Goal: Transaction & Acquisition: Purchase product/service

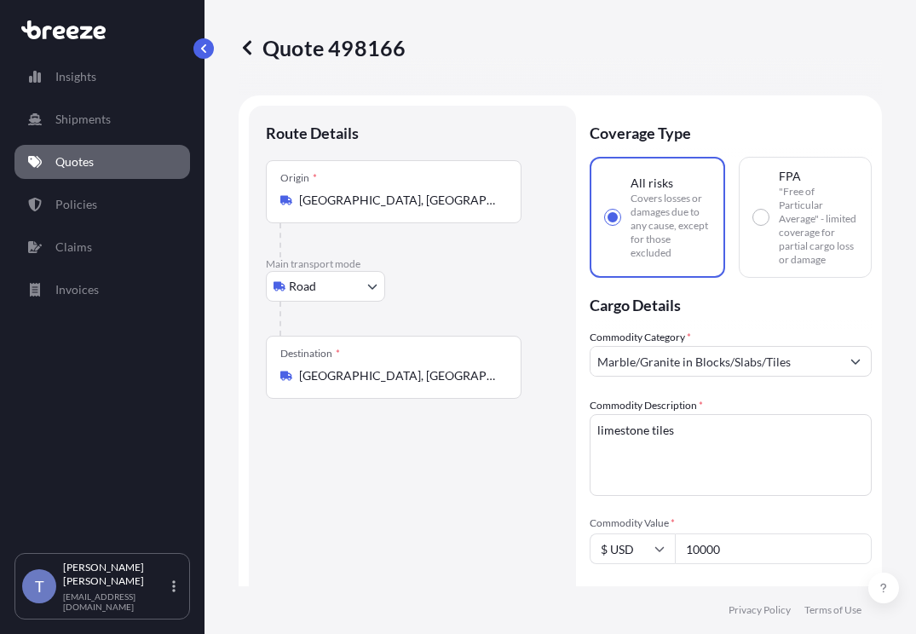
select select "Road"
select select "1"
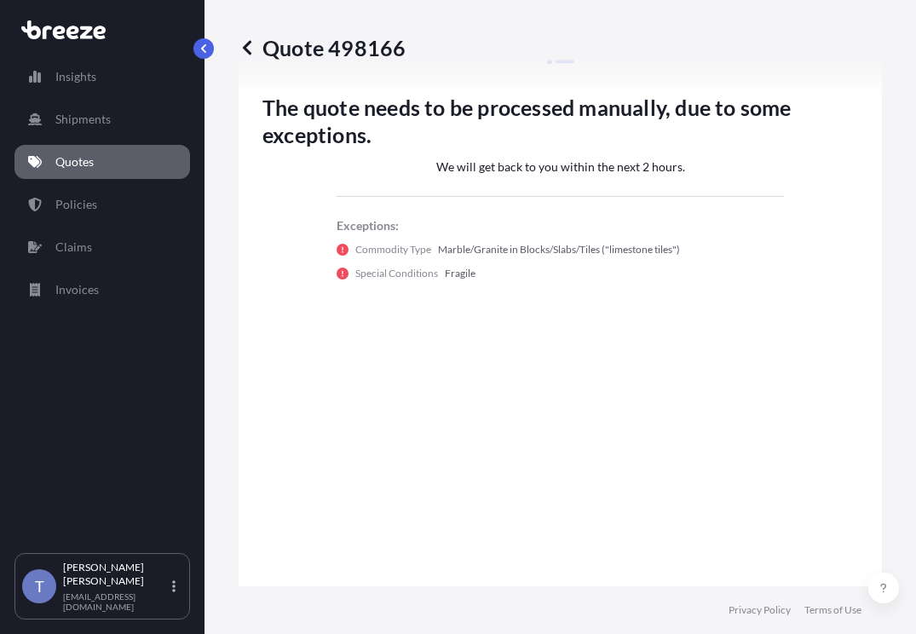
click at [71, 164] on p "Quotes" at bounding box center [74, 161] width 38 height 17
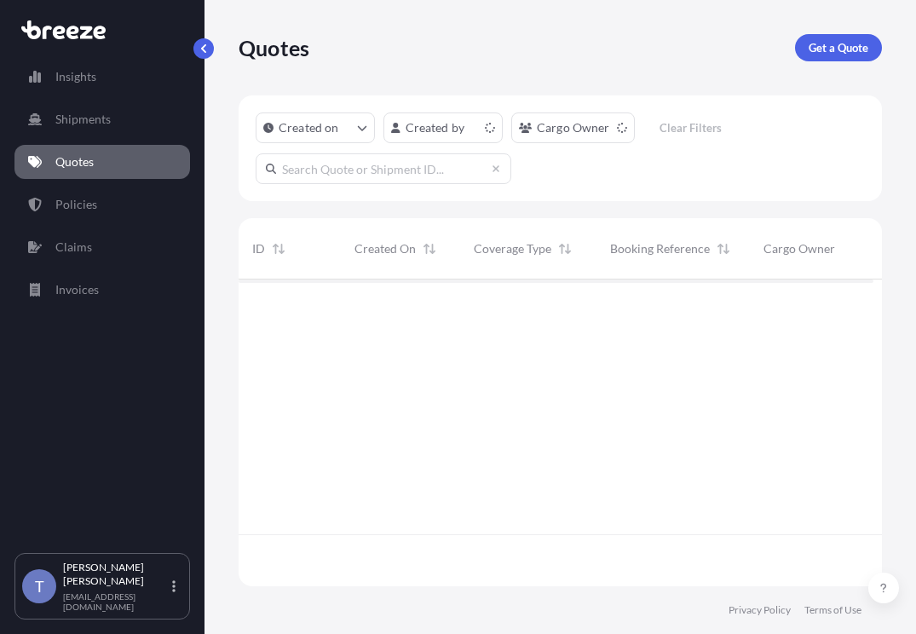
scroll to position [285, 622]
click at [850, 49] on p "Get a Quote" at bounding box center [838, 47] width 60 height 17
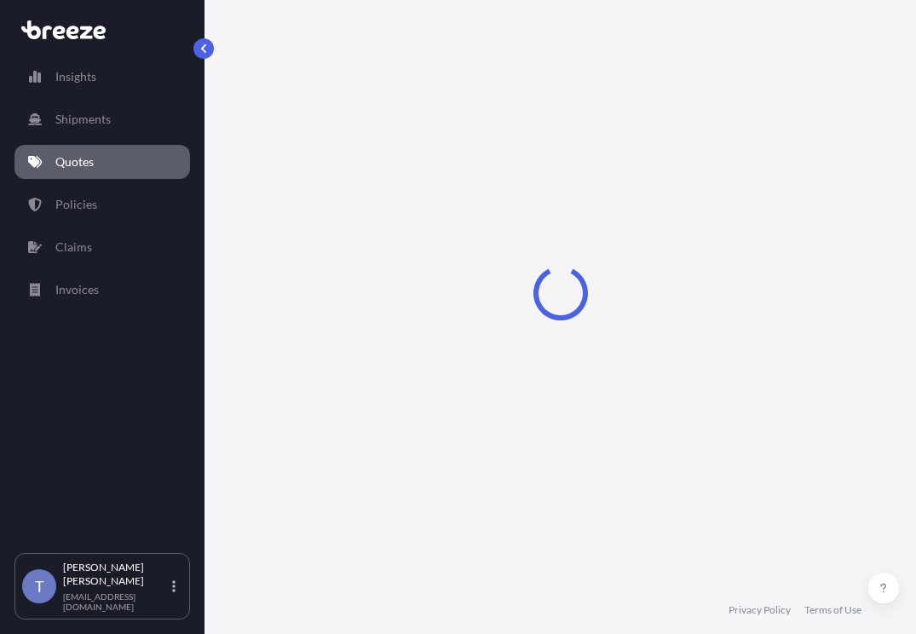
scroll to position [31, 0]
select select "Sea"
select select "1"
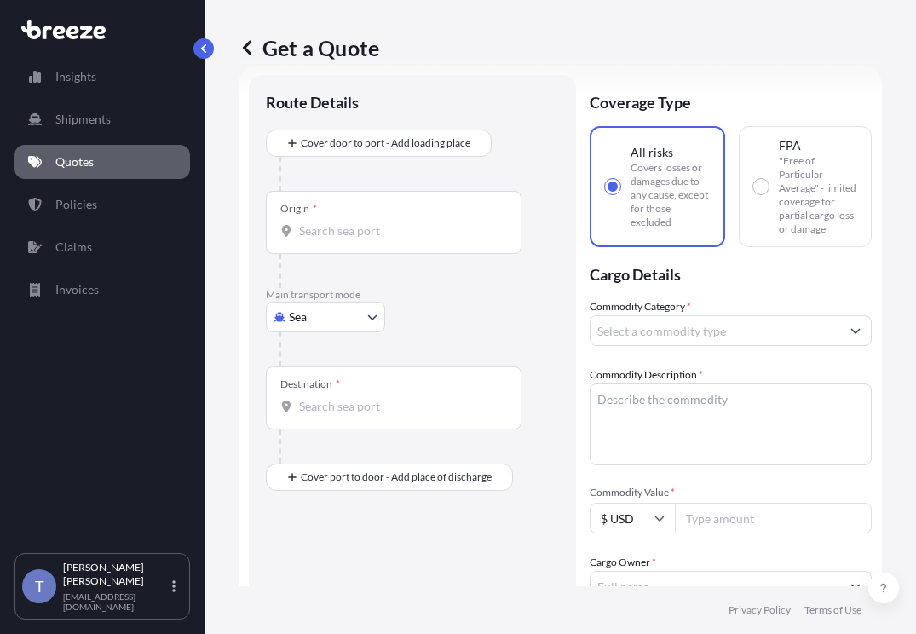
click at [343, 376] on body "Insights Shipments Quotes Policies Claims Invoices T [PERSON_NAME] [EMAIL_ADDRE…" at bounding box center [458, 381] width 916 height 762
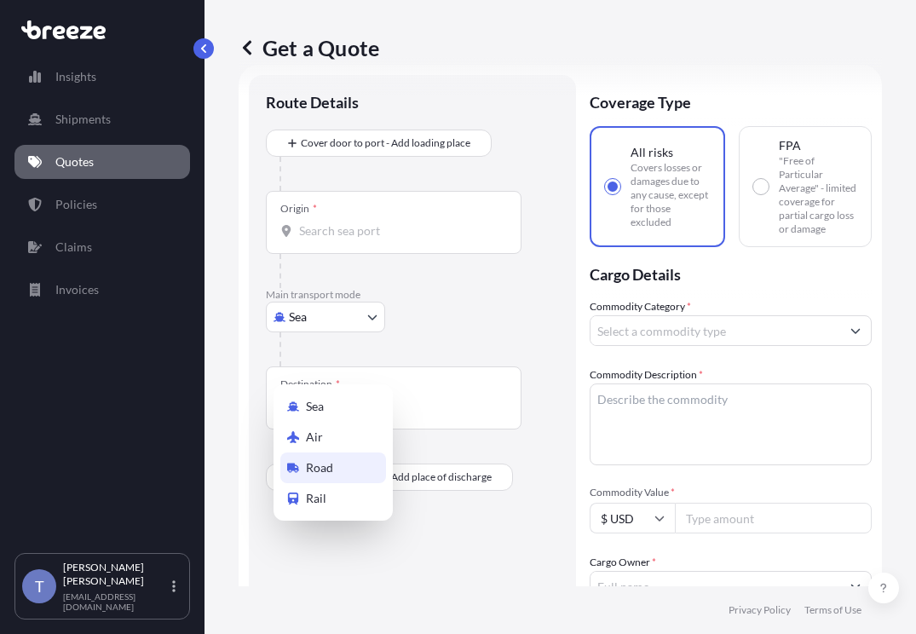
click at [357, 471] on div "Road" at bounding box center [333, 467] width 106 height 31
select select "Road"
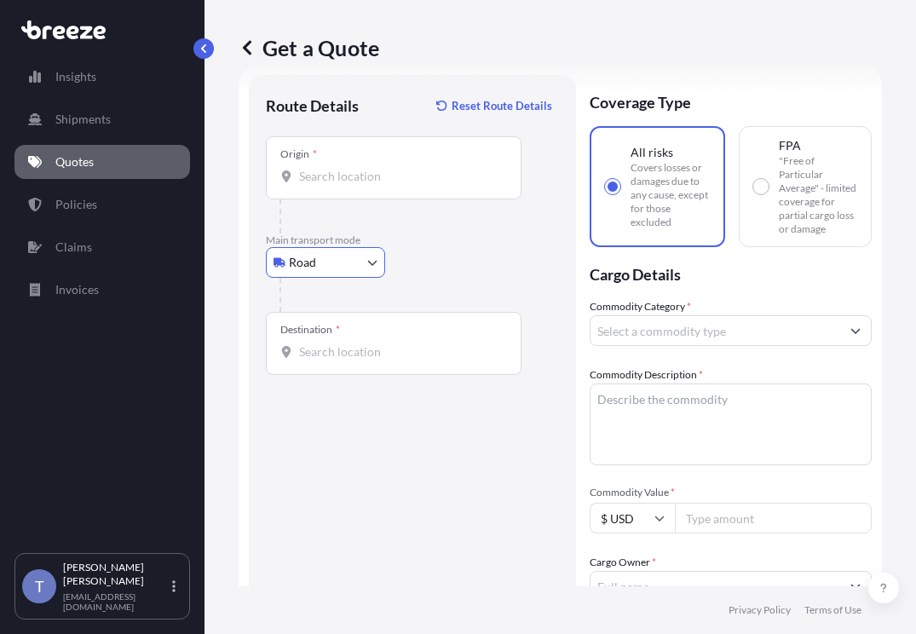
click at [355, 199] on div "Origin *" at bounding box center [394, 167] width 256 height 63
click at [355, 185] on input "Origin *" at bounding box center [399, 176] width 201 height 17
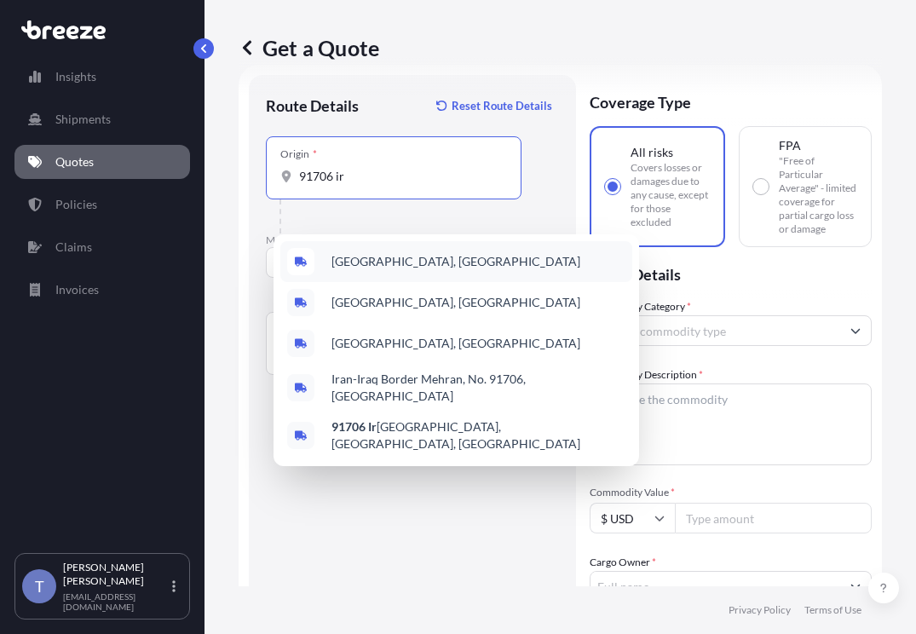
click at [422, 265] on span "[GEOGRAPHIC_DATA], [GEOGRAPHIC_DATA]" at bounding box center [455, 261] width 249 height 17
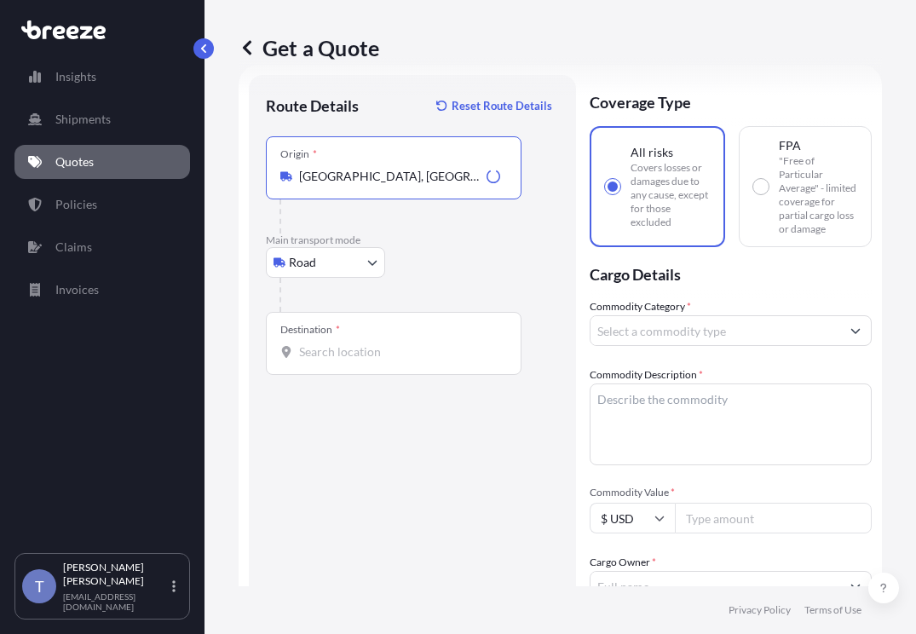
type input "[GEOGRAPHIC_DATA], [GEOGRAPHIC_DATA]"
click at [394, 360] on input "Destination *" at bounding box center [399, 351] width 201 height 17
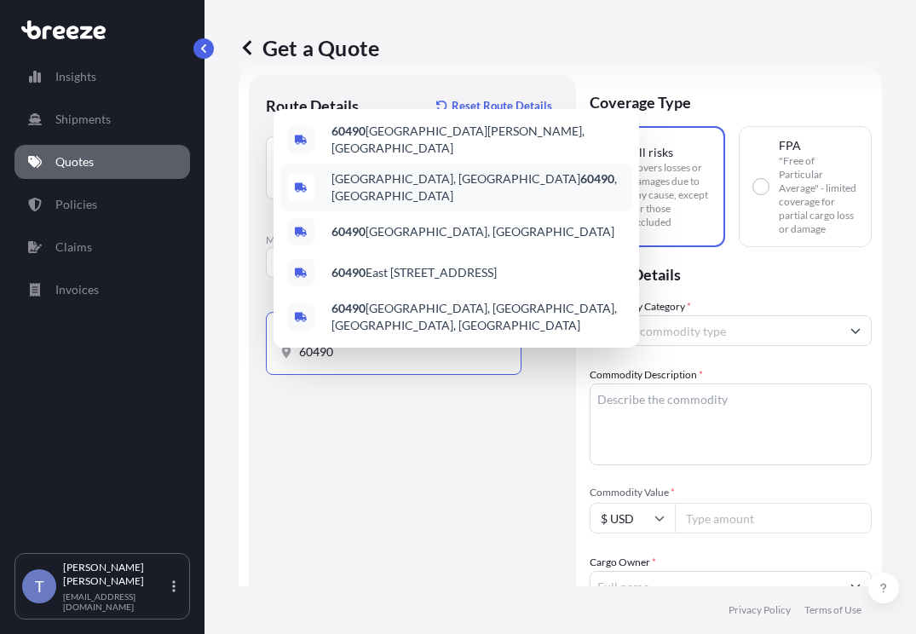
click at [461, 170] on span "[GEOGRAPHIC_DATA], [GEOGRAPHIC_DATA] 60490 , [GEOGRAPHIC_DATA]" at bounding box center [478, 187] width 294 height 34
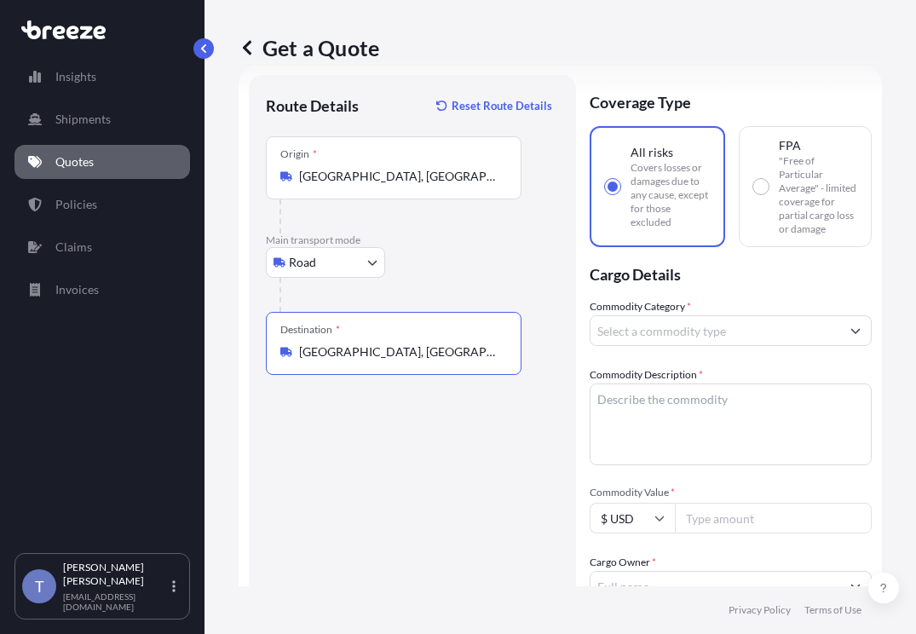
type input "[GEOGRAPHIC_DATA], [GEOGRAPHIC_DATA] 60490, [GEOGRAPHIC_DATA]"
click at [825, 73] on div "Get a Quote" at bounding box center [560, 47] width 643 height 95
click at [861, 212] on form "Route Details Reset Route Details Place of loading Road Road Rail Origin * [GEO…" at bounding box center [560, 561] width 643 height 992
click at [690, 346] on div "Commodity Category *" at bounding box center [730, 322] width 282 height 48
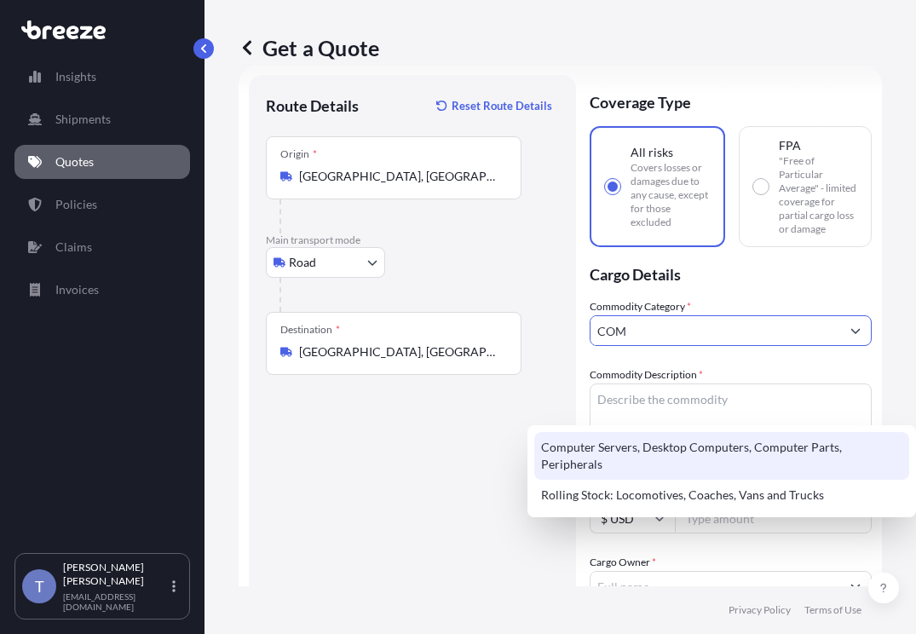
click at [780, 454] on div "Computer Servers, Desktop Computers, Computer Parts, Peripherals" at bounding box center [721, 456] width 375 height 48
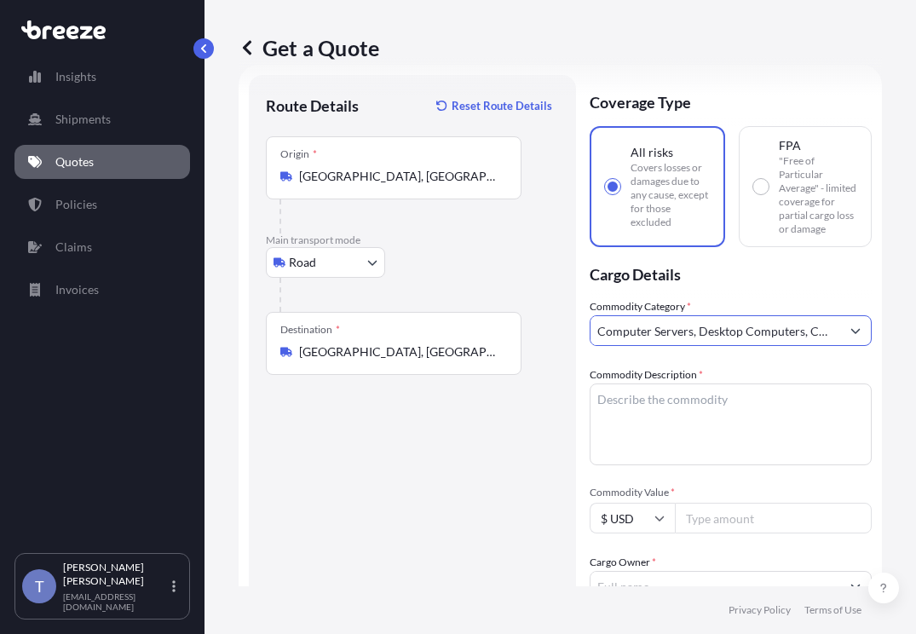
type input "Computer Servers, Desktop Computers, Computer Parts, Peripherals"
click at [733, 465] on textarea "Commodity Description *" at bounding box center [730, 424] width 282 height 82
paste textarea "Extended Laptop Monitor"
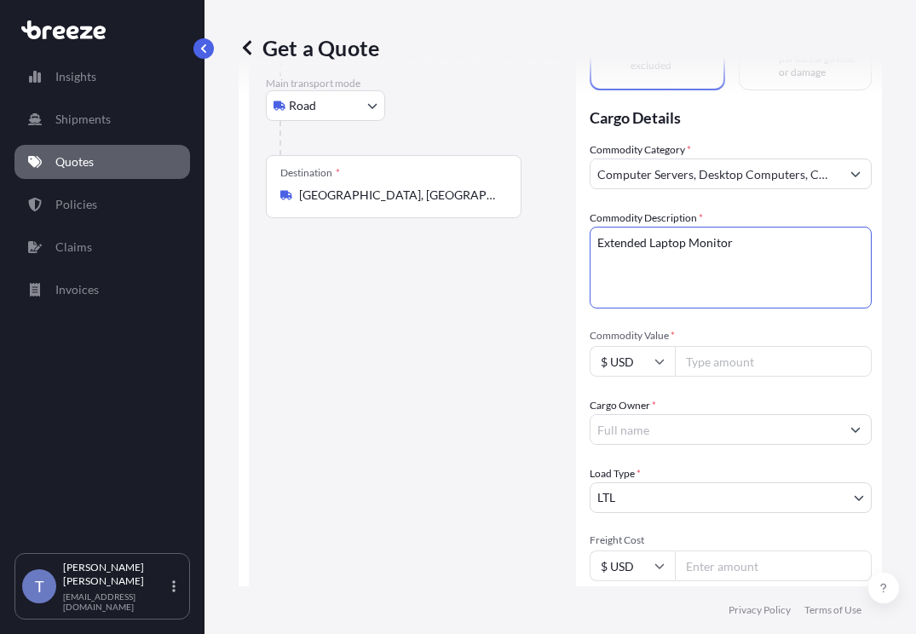
scroll to position [201, 0]
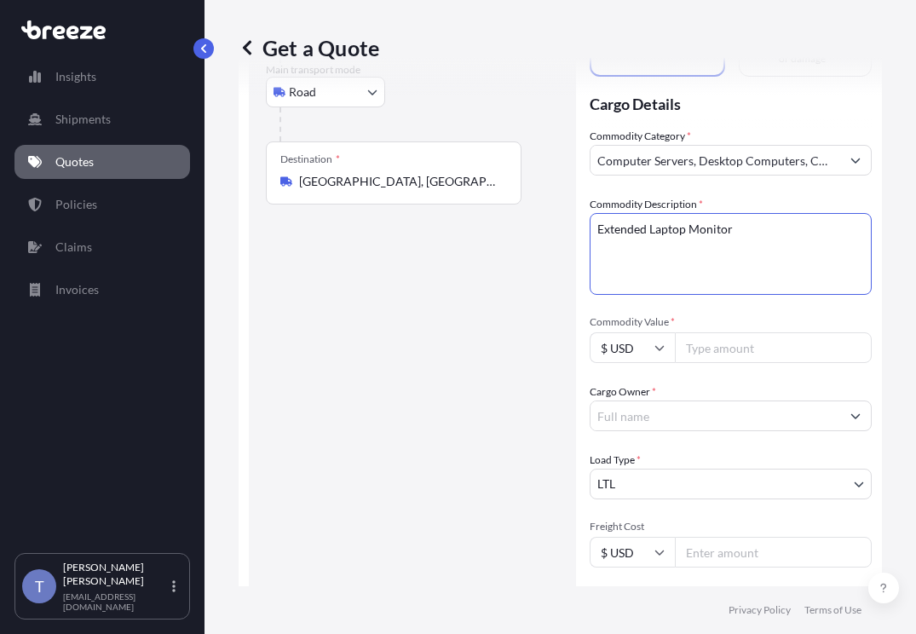
type textarea "Extended Laptop Monitor"
click at [756, 363] on input "Commodity Value *" at bounding box center [773, 347] width 197 height 31
type input "7016.42"
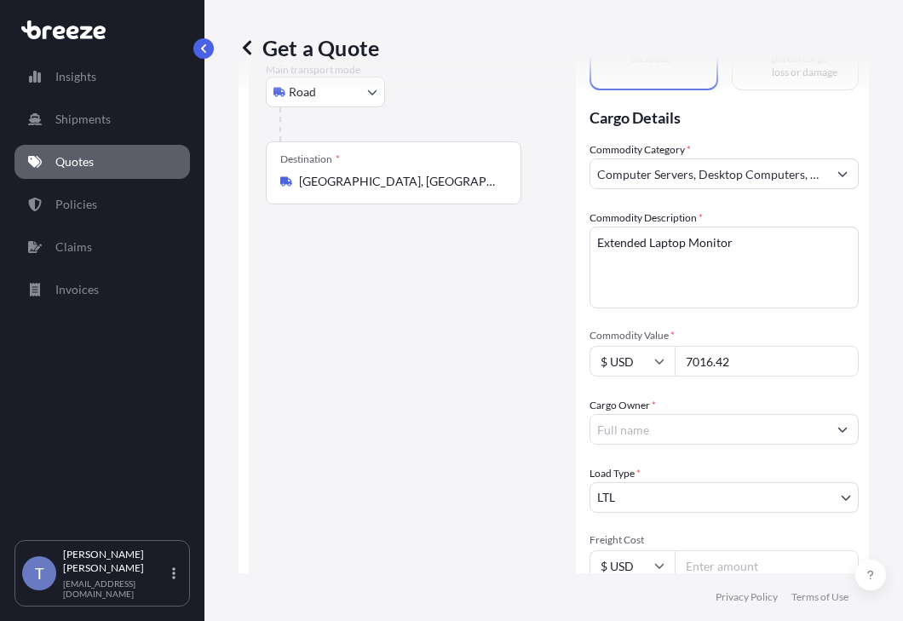
click at [729, 497] on div "Commodity Category * Computer Servers, Desktop Computers, Computer Parts, Perip…" at bounding box center [723, 429] width 269 height 576
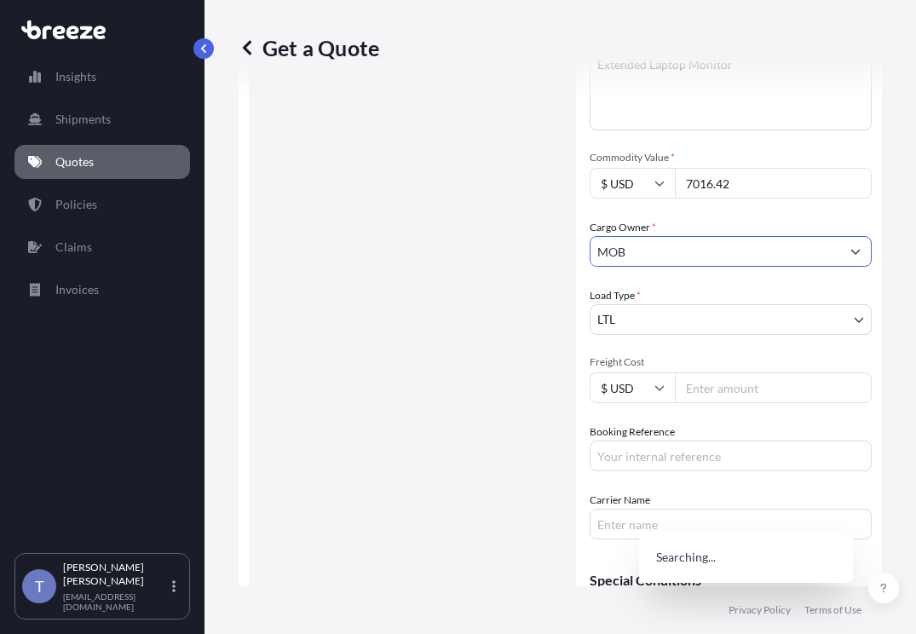
scroll to position [371, 0]
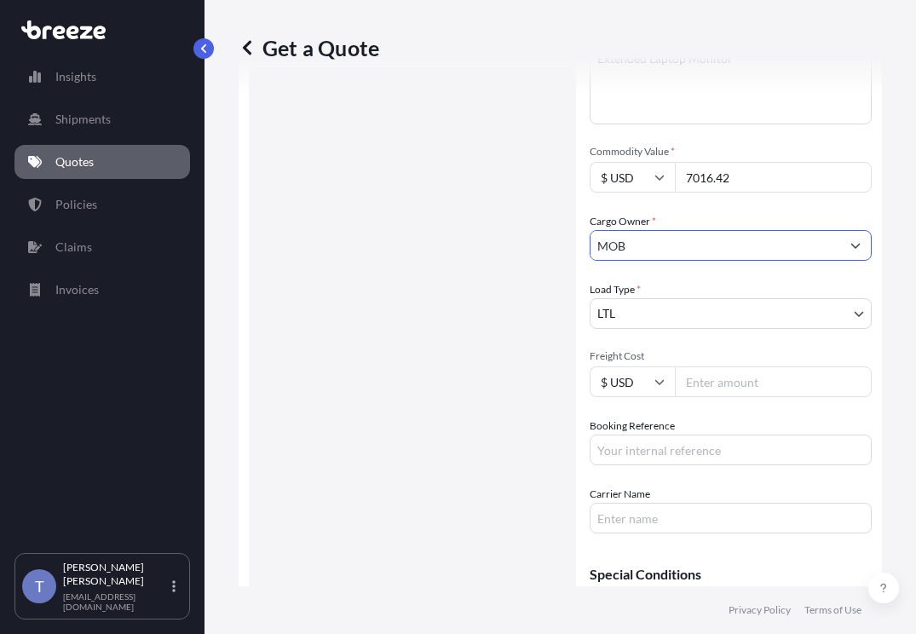
click at [717, 261] on input "MOB" at bounding box center [715, 245] width 250 height 31
click at [745, 261] on input "MOBI" at bounding box center [715, 245] width 250 height 31
type input "MOBILE"
drag, startPoint x: 722, startPoint y: 331, endPoint x: 617, endPoint y: 331, distance: 105.6
click at [617, 331] on form "Route Details Reset Route Details Place of loading Road Road Rail Origin * [GEO…" at bounding box center [560, 220] width 643 height 992
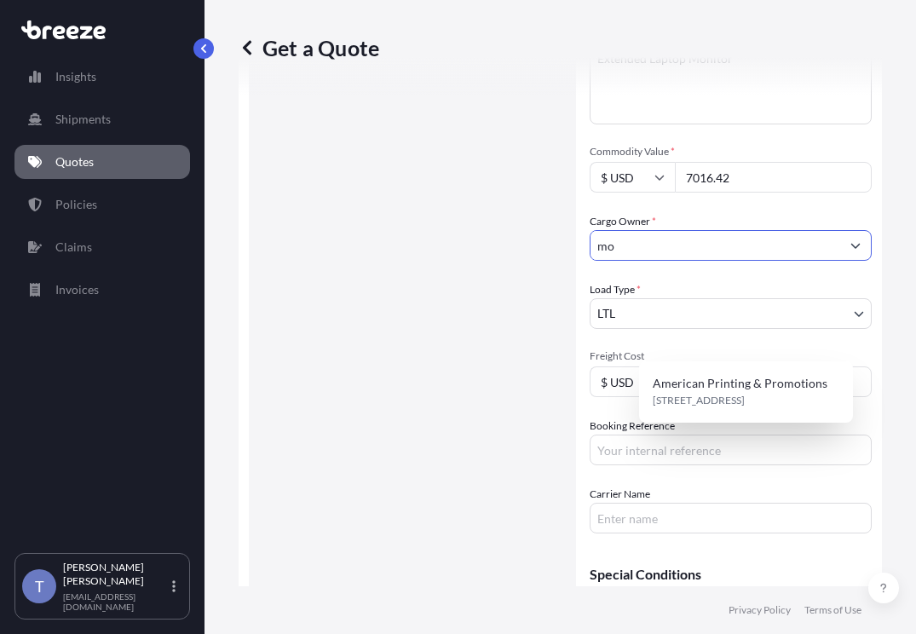
type input "m"
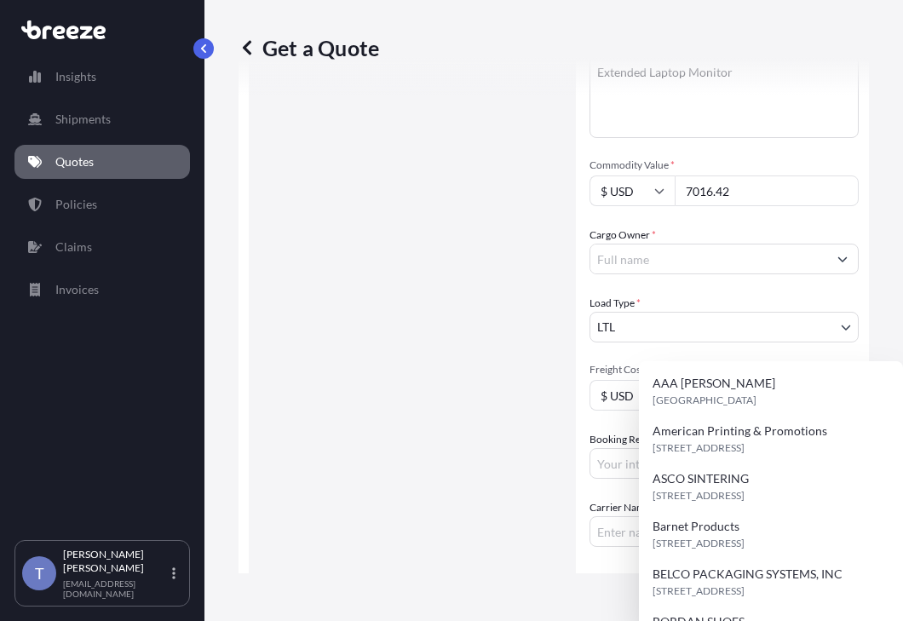
drag, startPoint x: 566, startPoint y: 356, endPoint x: 670, endPoint y: 451, distance: 141.1
click at [559, 357] on div "Route Details Reset Route Details Place of loading Road Road Rail Origin * [GEO…" at bounding box center [412, 226] width 293 height 951
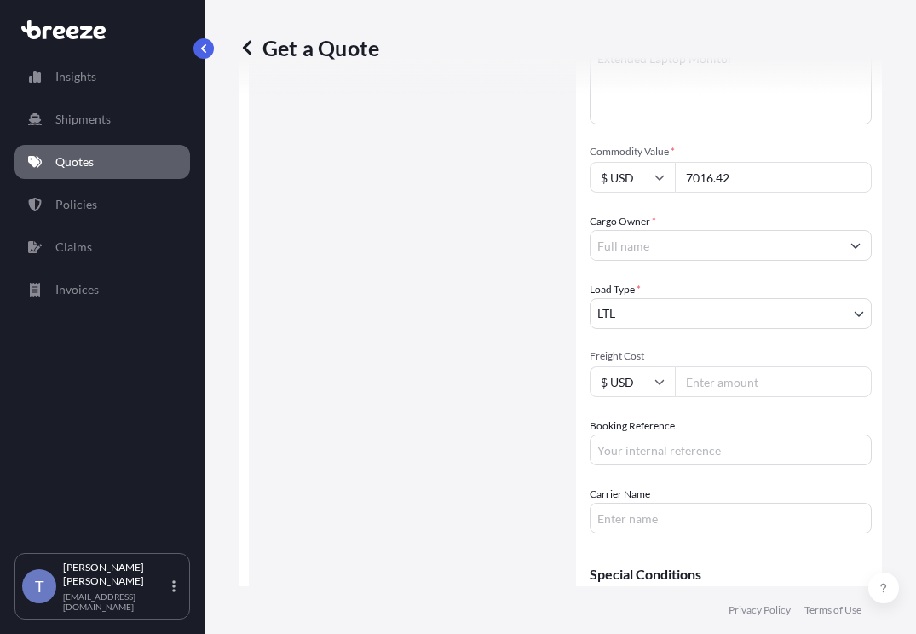
click at [755, 397] on input "Freight Cost" at bounding box center [773, 381] width 197 height 31
type input "368.52"
click at [724, 465] on input "Booking Reference" at bounding box center [730, 449] width 282 height 31
type input "124819915"
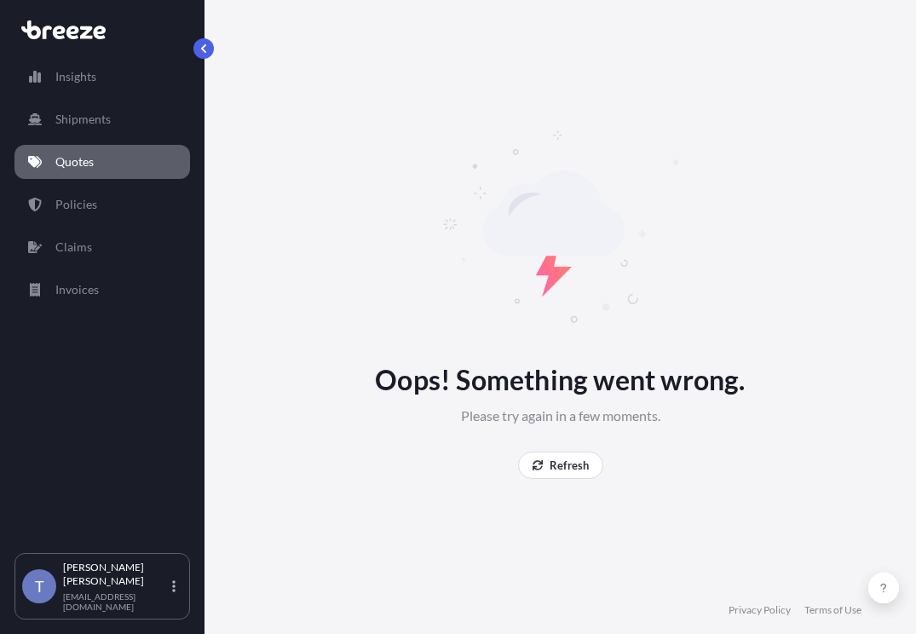
scroll to position [0, 0]
click at [559, 470] on p "Refresh" at bounding box center [568, 465] width 39 height 17
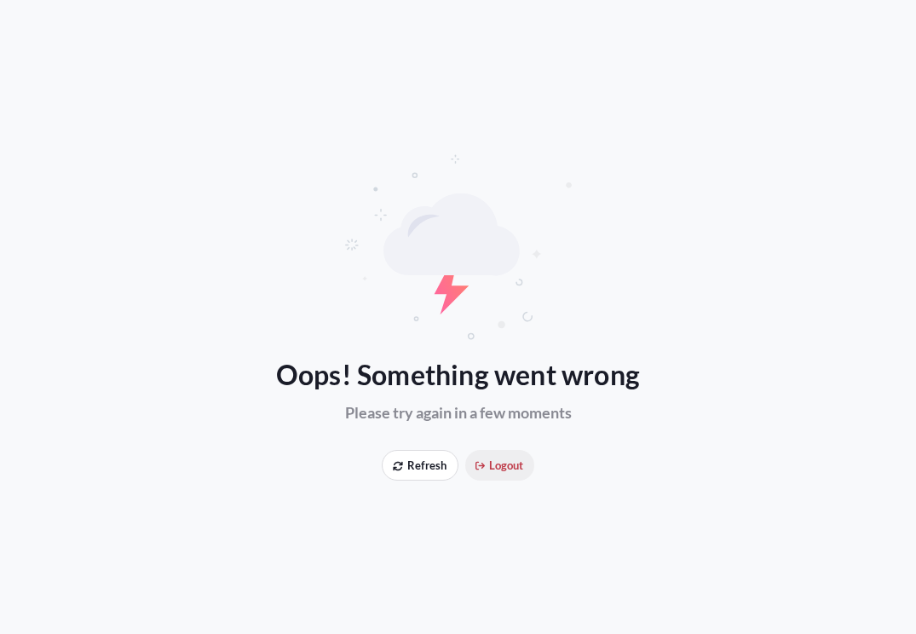
click at [502, 471] on span "Logout" at bounding box center [499, 465] width 49 height 17
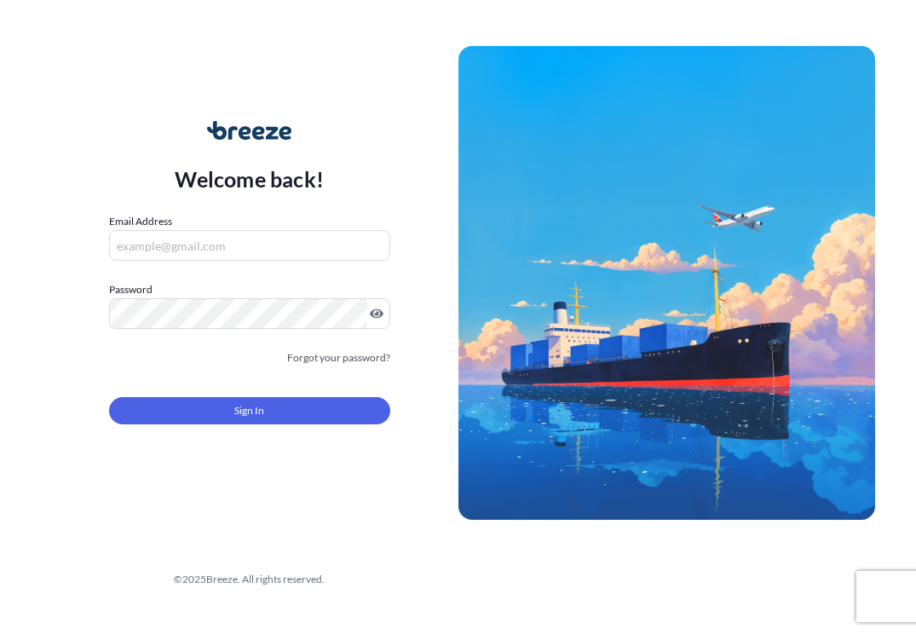
click at [187, 257] on form "Email Address Password Must include: Upper & lower case letters Symbols (!@#$) …" at bounding box center [249, 329] width 281 height 232
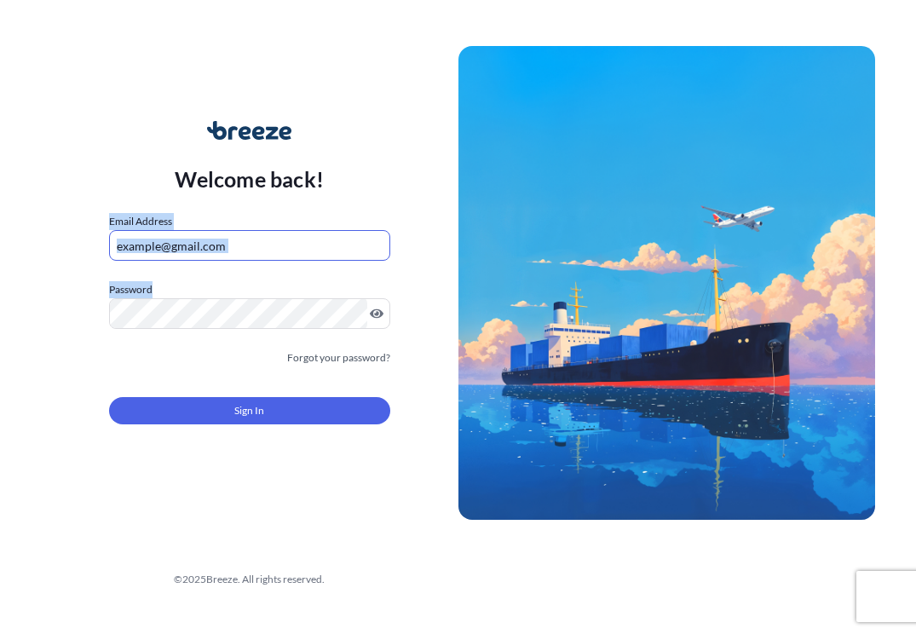
drag, startPoint x: 198, startPoint y: 252, endPoint x: 234, endPoint y: 245, distance: 36.4
click at [200, 252] on input "Email Address" at bounding box center [249, 245] width 281 height 31
type input "SHIPUSA@GLOVALINK.NET"
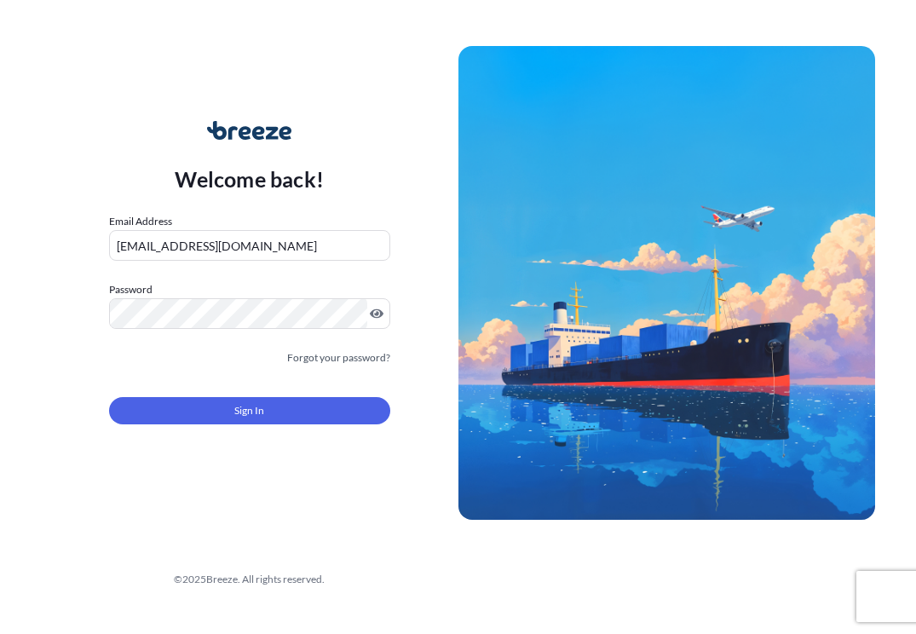
drag, startPoint x: 234, startPoint y: 283, endPoint x: 230, endPoint y: 296, distance: 14.3
click at [234, 283] on label "Password" at bounding box center [249, 289] width 281 height 17
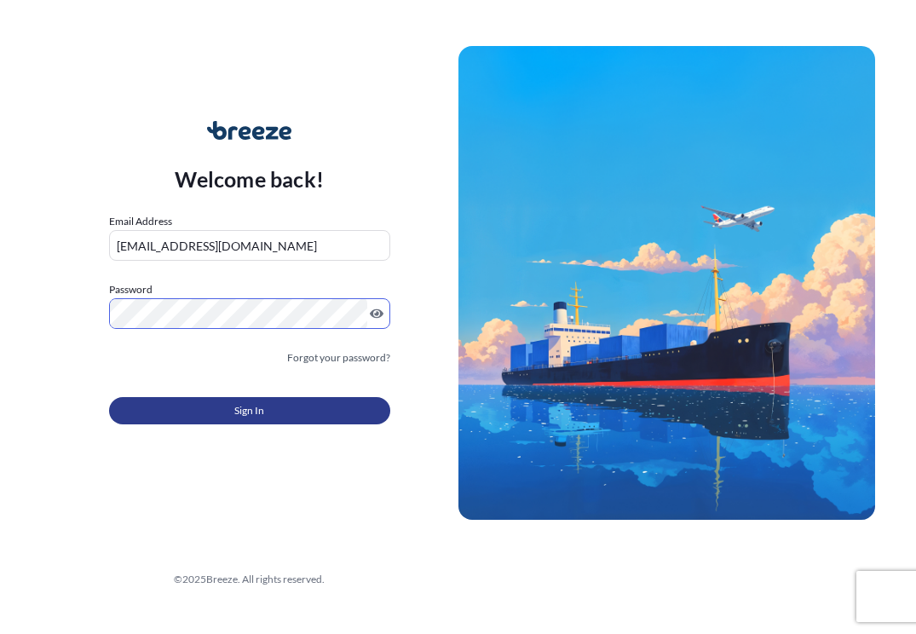
click at [259, 409] on button "Sign In" at bounding box center [249, 410] width 281 height 27
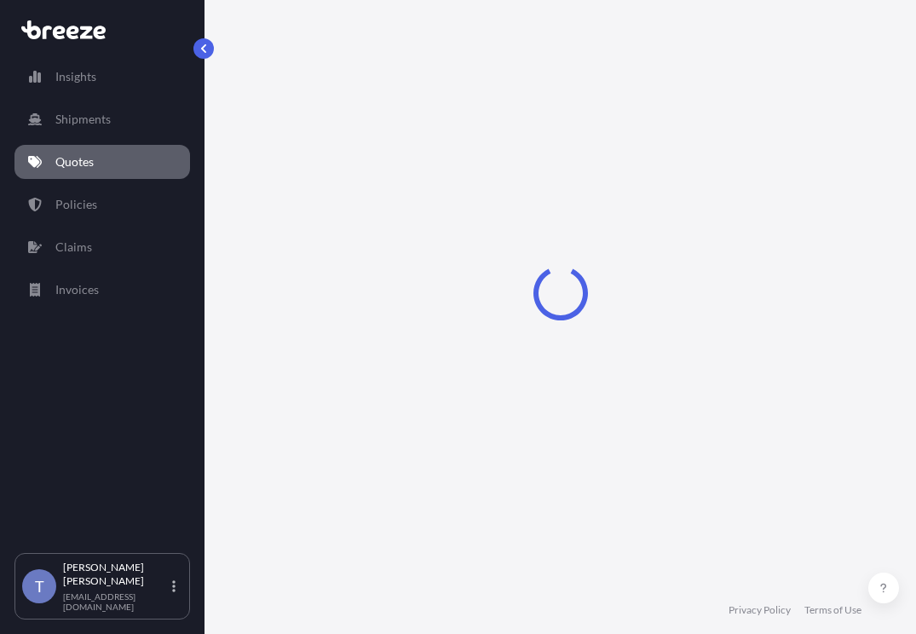
scroll to position [31, 0]
select select "Sea"
select select "1"
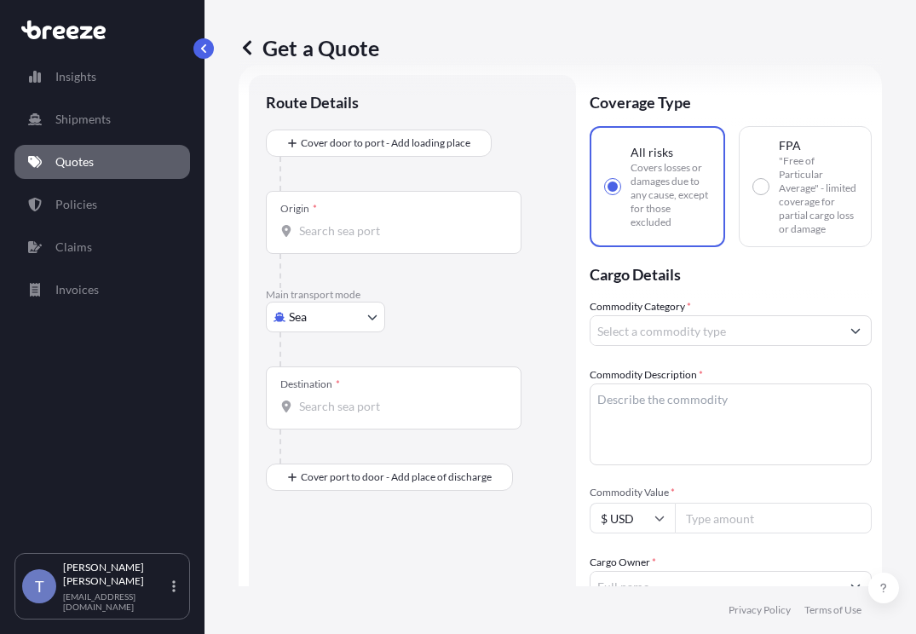
click at [364, 348] on body "Insights Shipments Quotes Policies Claims Invoices T [PERSON_NAME] [EMAIL_ADDRE…" at bounding box center [458, 381] width 916 height 762
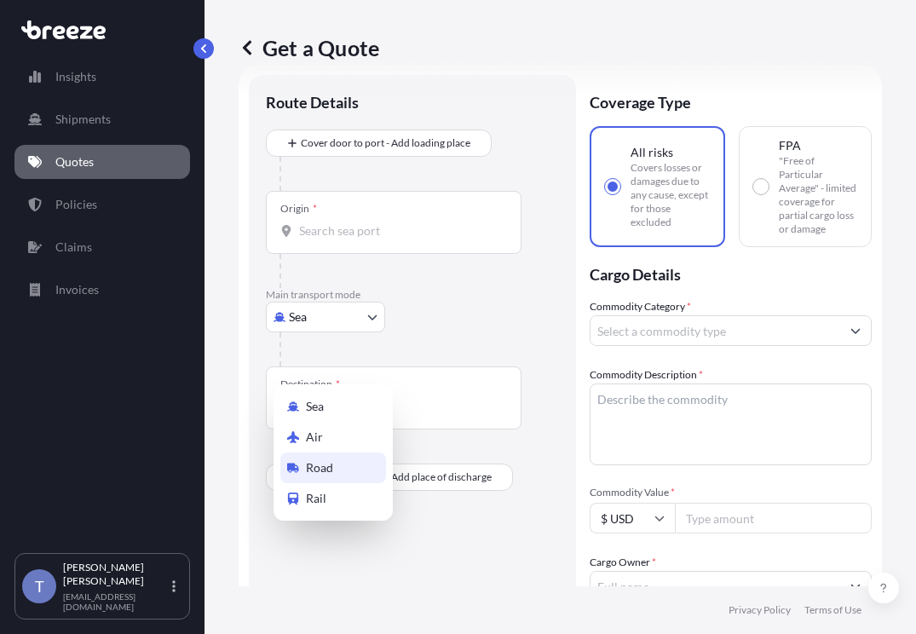
click at [333, 465] on span "Road" at bounding box center [319, 467] width 27 height 17
select select "Road"
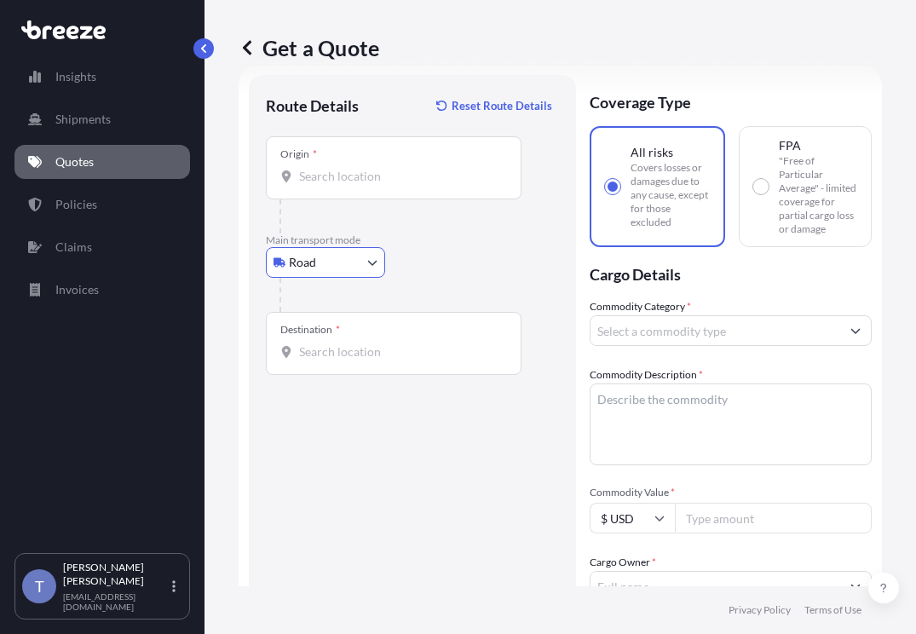
click at [354, 185] on input "Origin *" at bounding box center [399, 176] width 201 height 17
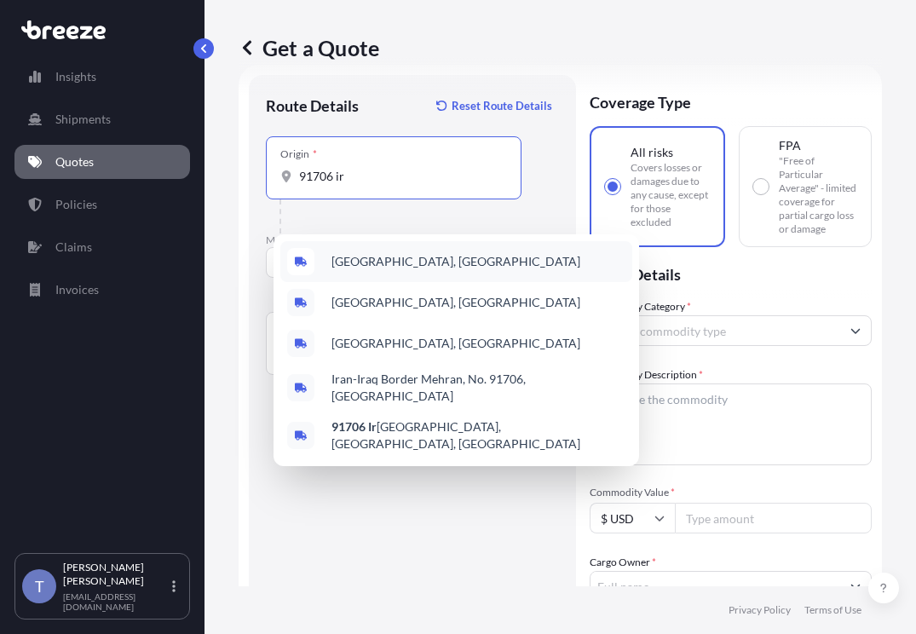
click at [445, 264] on span "[GEOGRAPHIC_DATA], [GEOGRAPHIC_DATA]" at bounding box center [455, 261] width 249 height 17
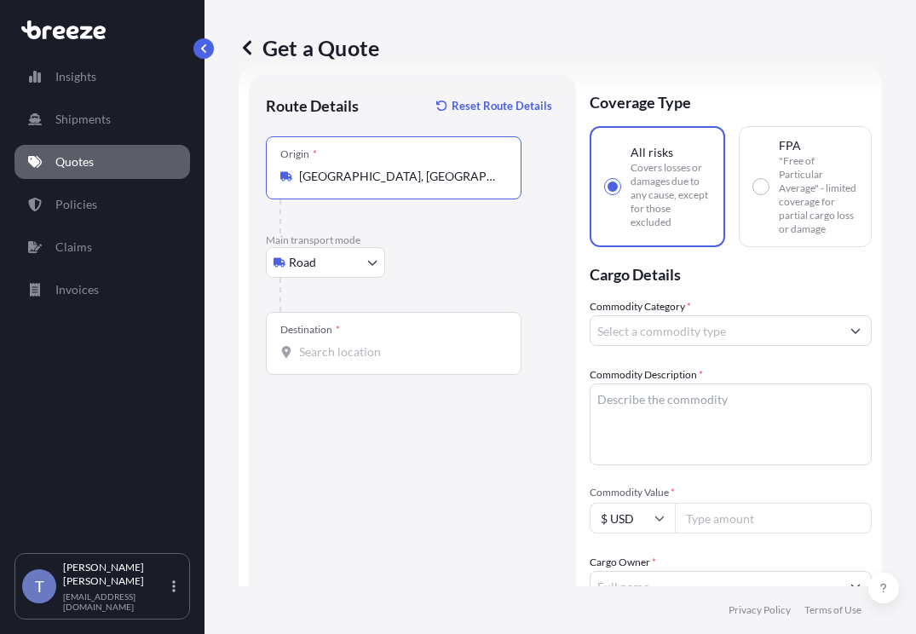
type input "[GEOGRAPHIC_DATA], [GEOGRAPHIC_DATA]"
click at [382, 360] on input "Destination *" at bounding box center [399, 351] width 201 height 17
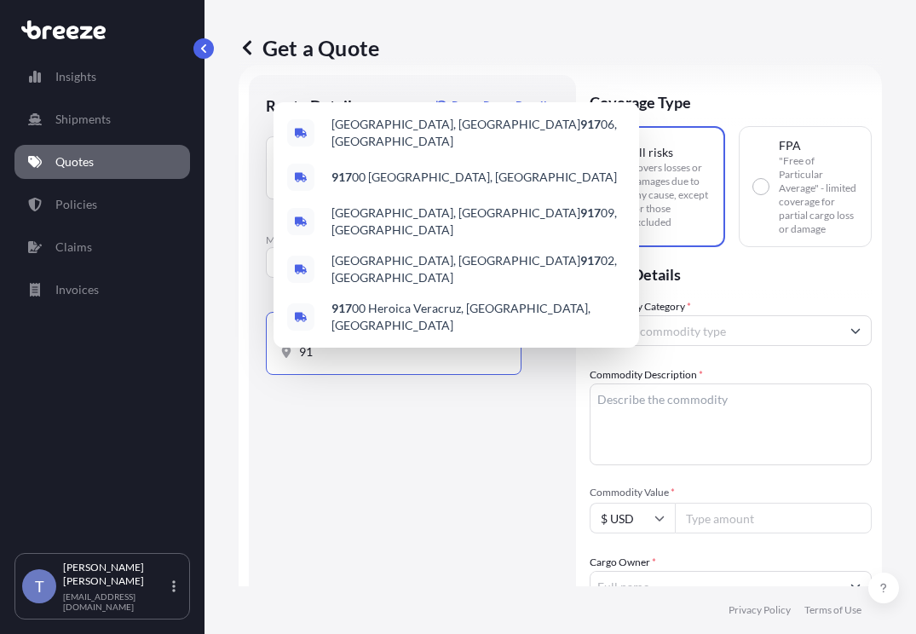
type input "9"
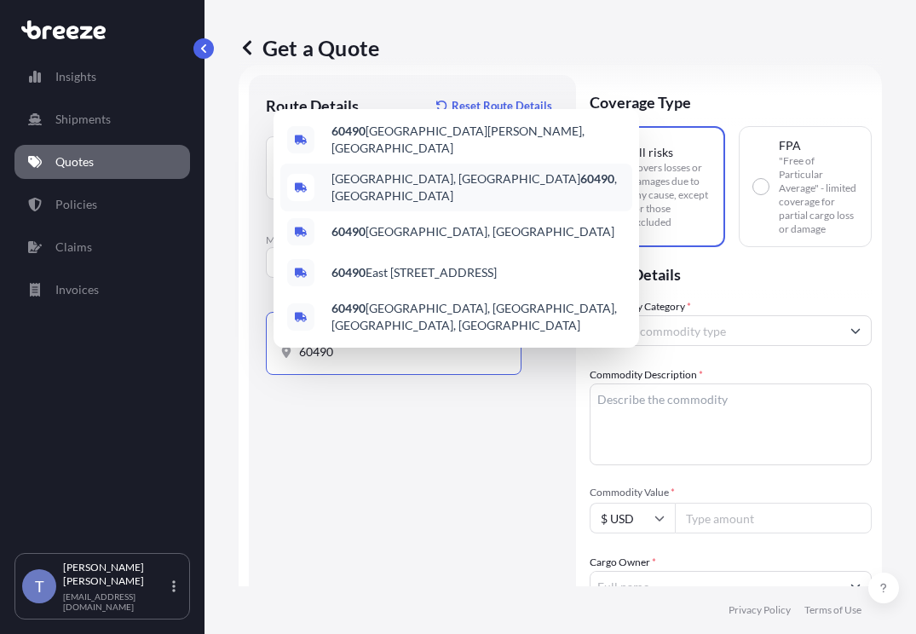
click at [446, 186] on span "[GEOGRAPHIC_DATA], [GEOGRAPHIC_DATA] 60490 , [GEOGRAPHIC_DATA]" at bounding box center [478, 187] width 294 height 34
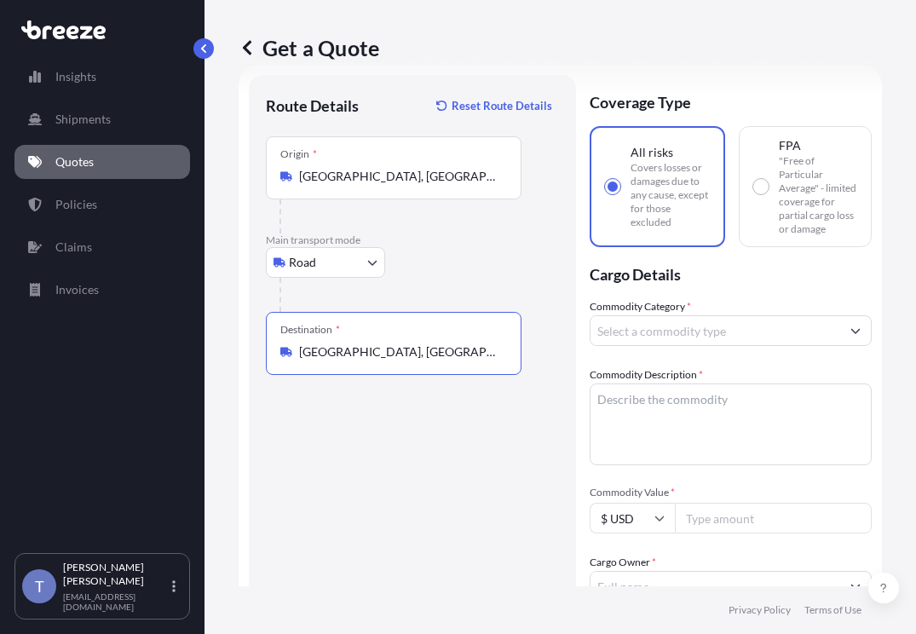
type input "[GEOGRAPHIC_DATA], [GEOGRAPHIC_DATA] 60490, [GEOGRAPHIC_DATA]"
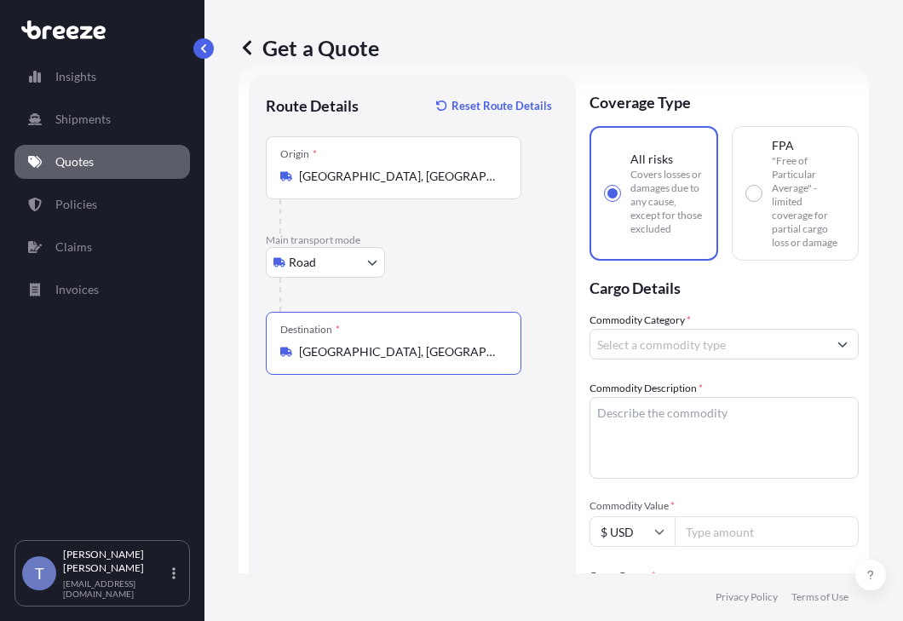
click at [701, 359] on div at bounding box center [723, 344] width 269 height 31
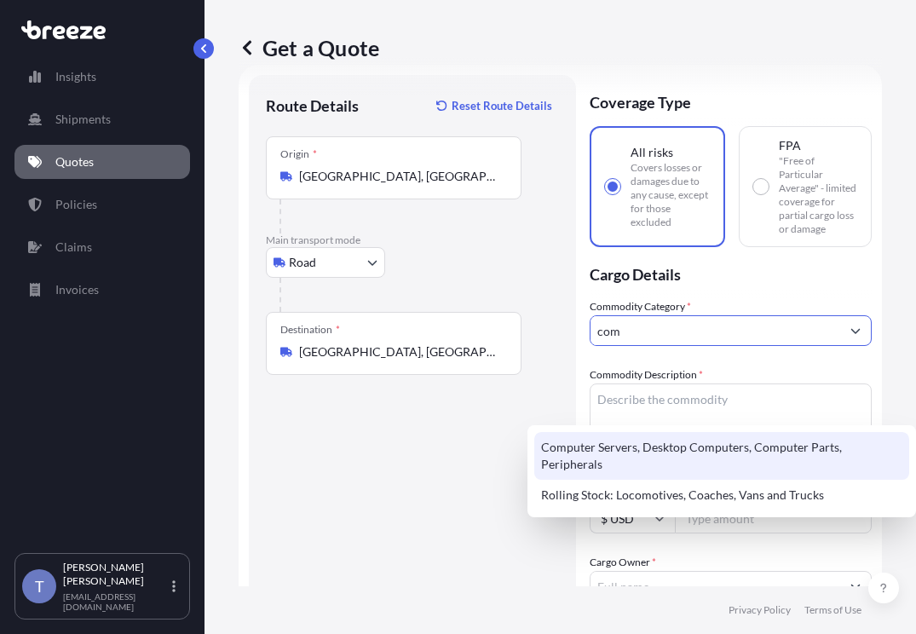
click at [689, 445] on div "Computer Servers, Desktop Computers, Computer Parts, Peripherals" at bounding box center [721, 456] width 375 height 48
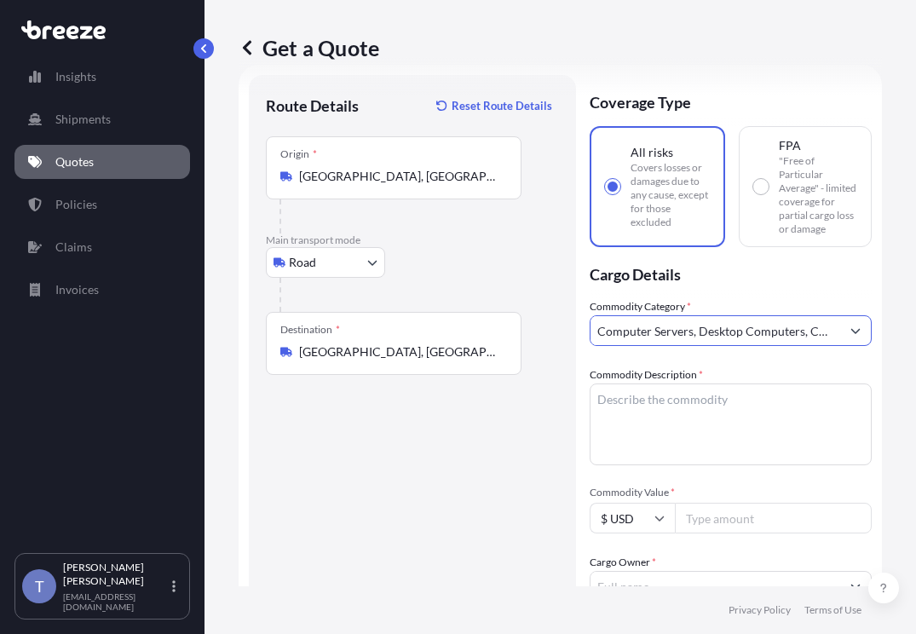
type input "Computer Servers, Desktop Computers, Computer Parts, Peripherals"
click at [667, 465] on textarea "Commodity Description *" at bounding box center [730, 424] width 282 height 82
click at [467, 458] on div "Route Details Reset Route Details Place of loading Road Road Rail Origin * [GEO…" at bounding box center [412, 560] width 293 height 937
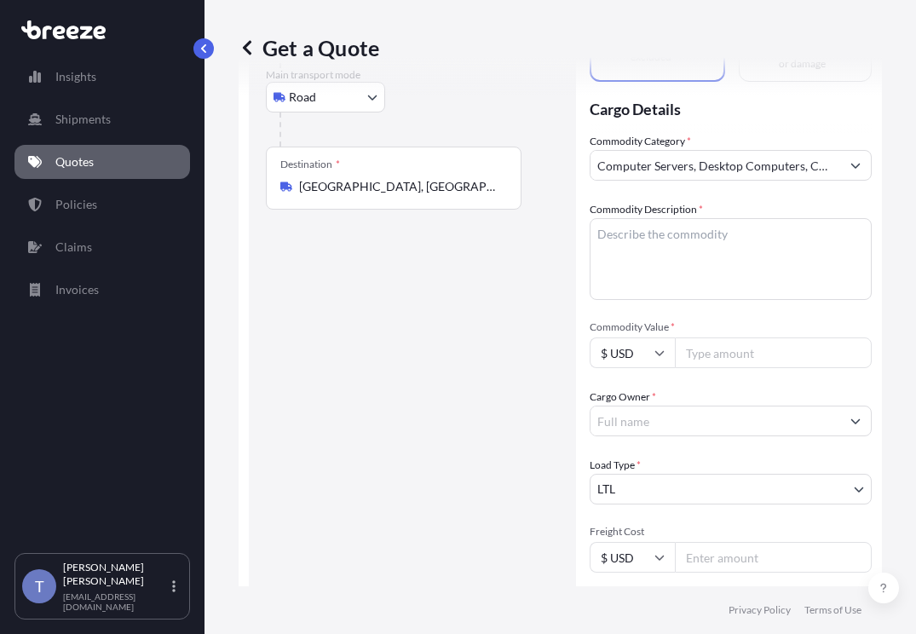
scroll to position [201, 0]
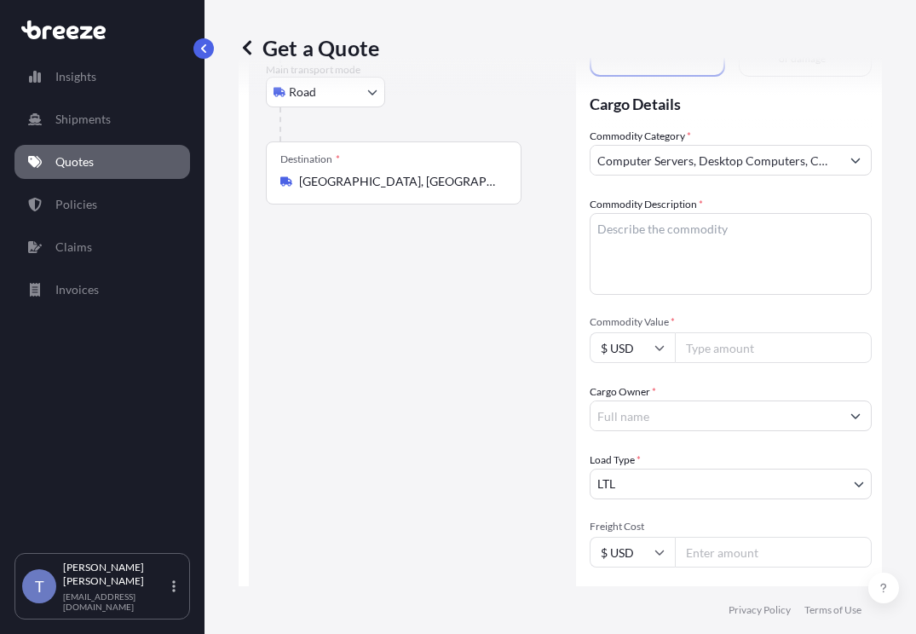
click at [758, 363] on input "Commodity Value *" at bounding box center [773, 347] width 197 height 31
paste input "7016.42"
type input "7016.42"
click at [716, 295] on textarea "Commodity Description *" at bounding box center [730, 254] width 282 height 82
paste textarea "Extended Laptop Monitor"
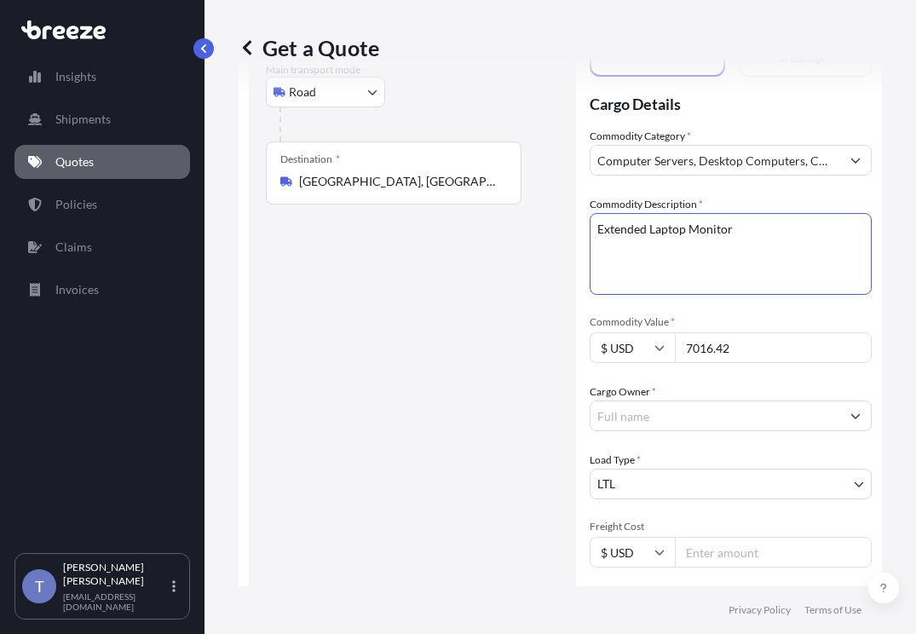
scroll to position [286, 0]
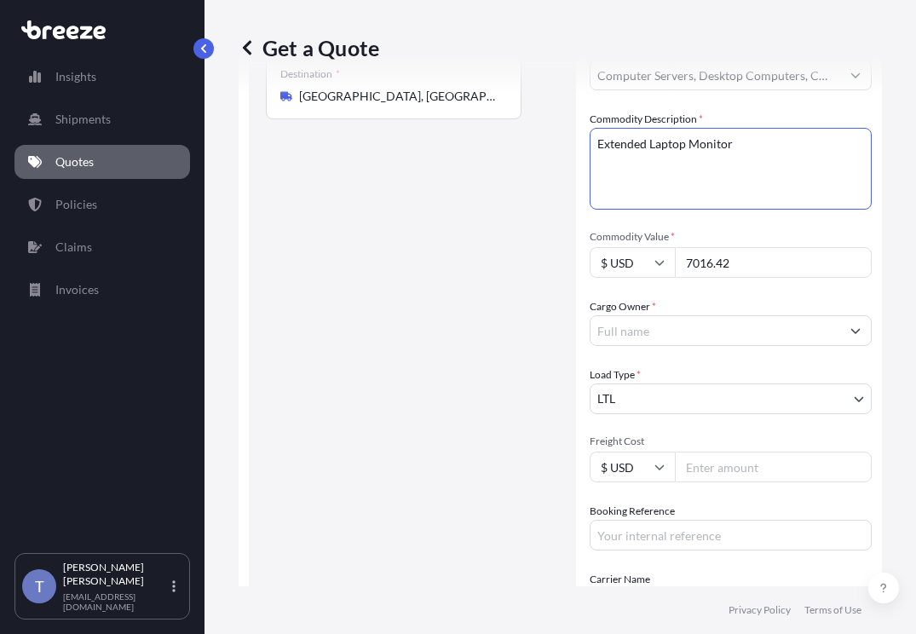
type textarea "Extended Laptop Monitor"
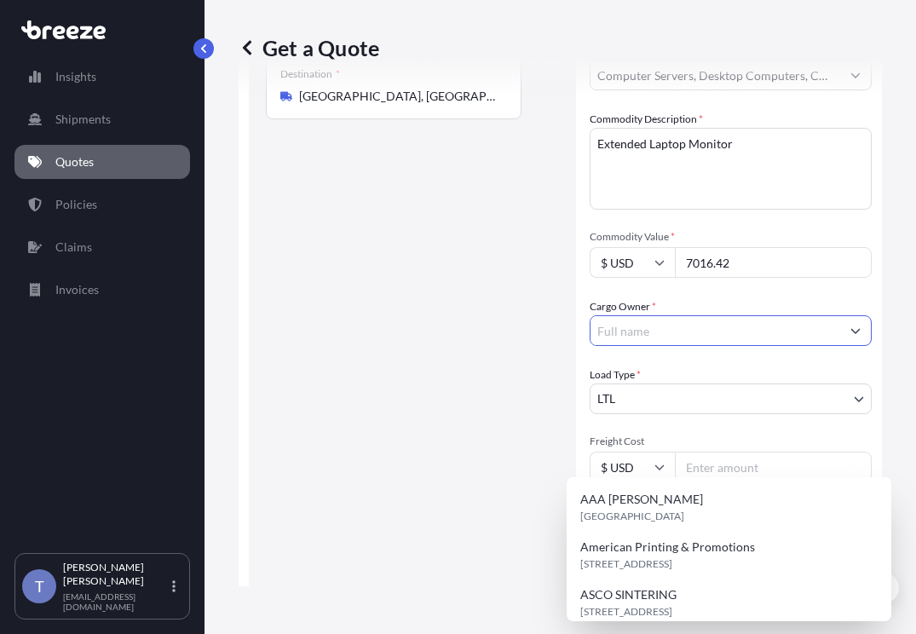
click at [706, 346] on div "Cargo Owner *" at bounding box center [730, 322] width 282 height 48
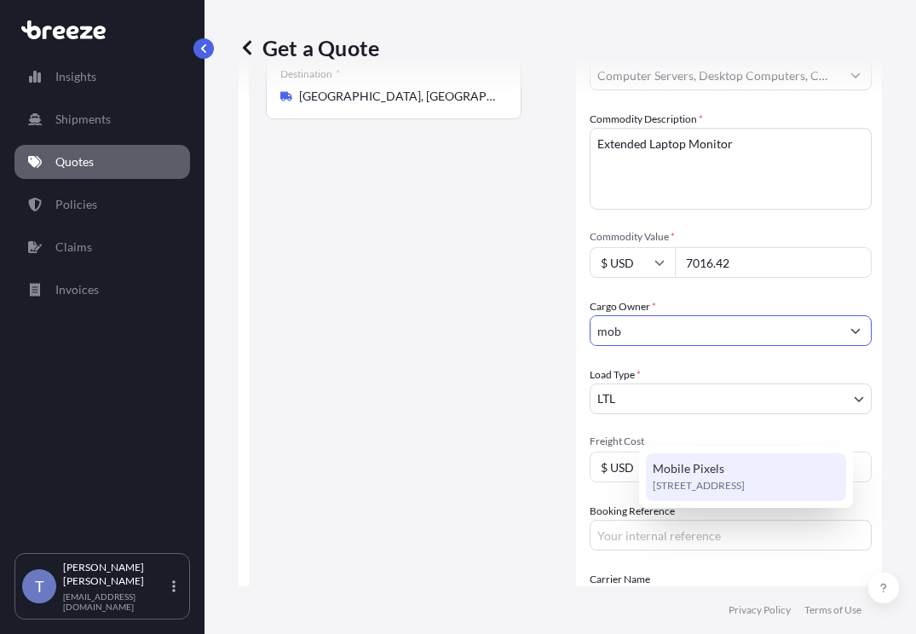
click at [714, 470] on span "Mobile Pixels" at bounding box center [689, 468] width 72 height 17
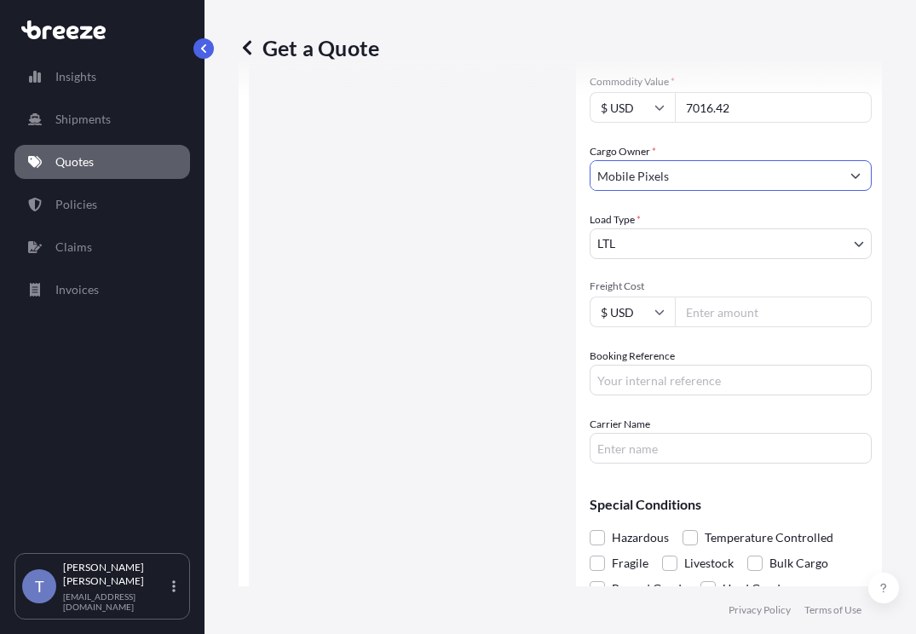
scroll to position [457, 0]
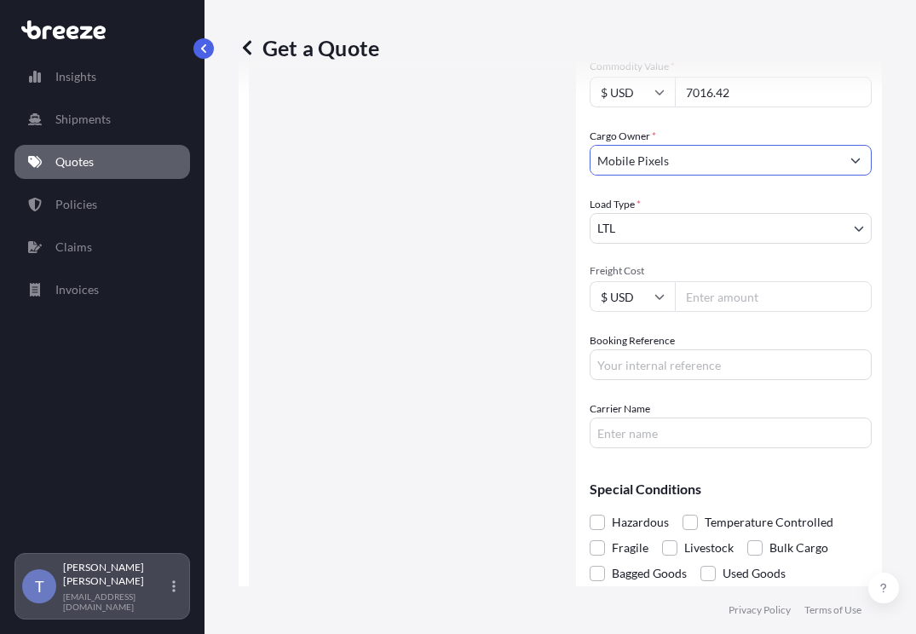
type input "Mobile Pixels"
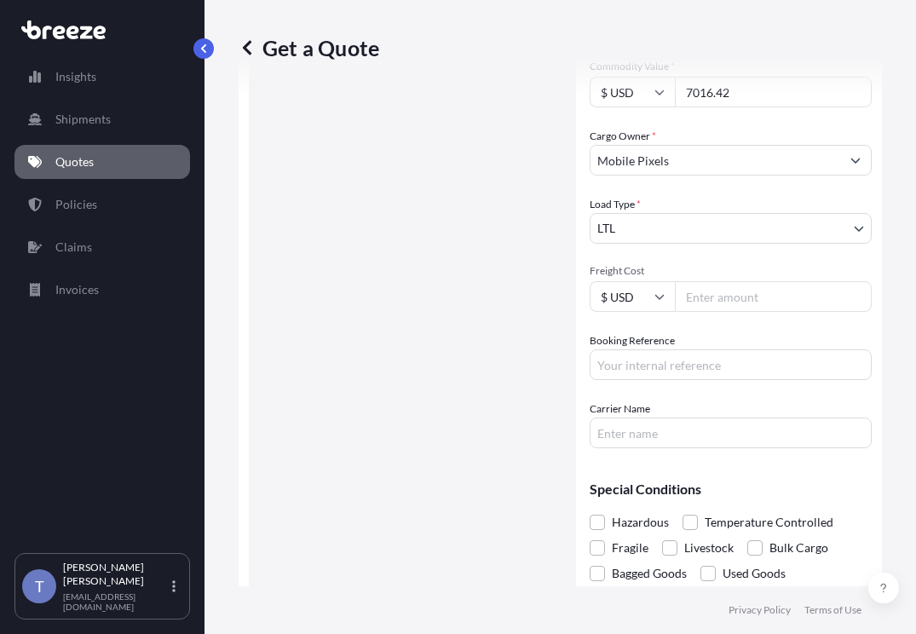
drag, startPoint x: 544, startPoint y: 472, endPoint x: 578, endPoint y: 476, distance: 33.5
click at [547, 473] on div "Route Details Reset Route Details Place of loading Road Road Rail Origin * [GEO…" at bounding box center [412, 134] width 293 height 937
click at [729, 380] on input "Booking Reference" at bounding box center [730, 364] width 282 height 31
type input "124819915"
click at [771, 312] on input "Freight Cost" at bounding box center [773, 296] width 197 height 31
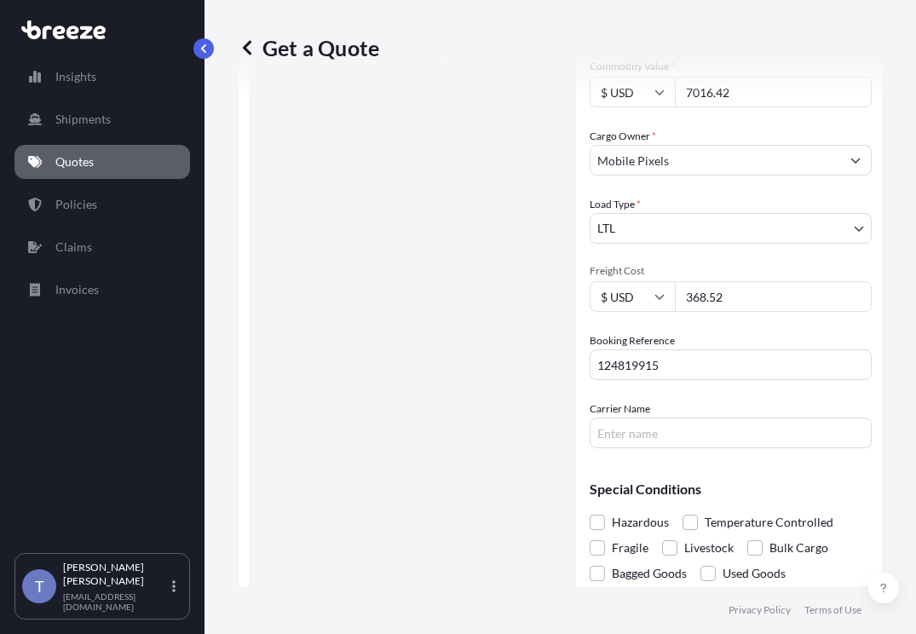
type input "368.52"
click at [668, 448] on input "Carrier Name" at bounding box center [730, 432] width 282 height 31
type input "XPO LOGISTICS"
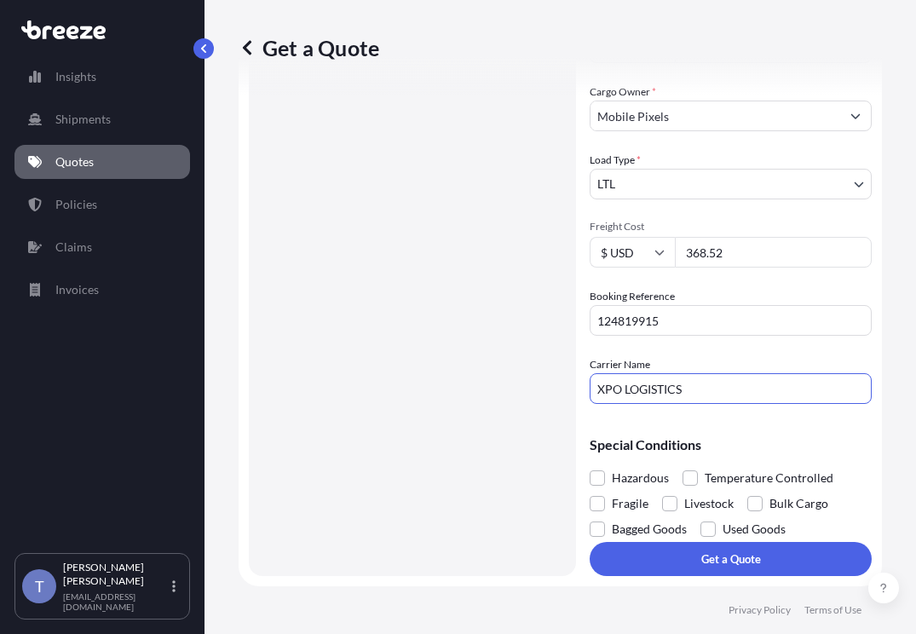
scroll to position [627, 0]
click at [605, 511] on span at bounding box center [596, 503] width 15 height 15
click at [589, 491] on input "Fragile" at bounding box center [589, 491] width 0 height 0
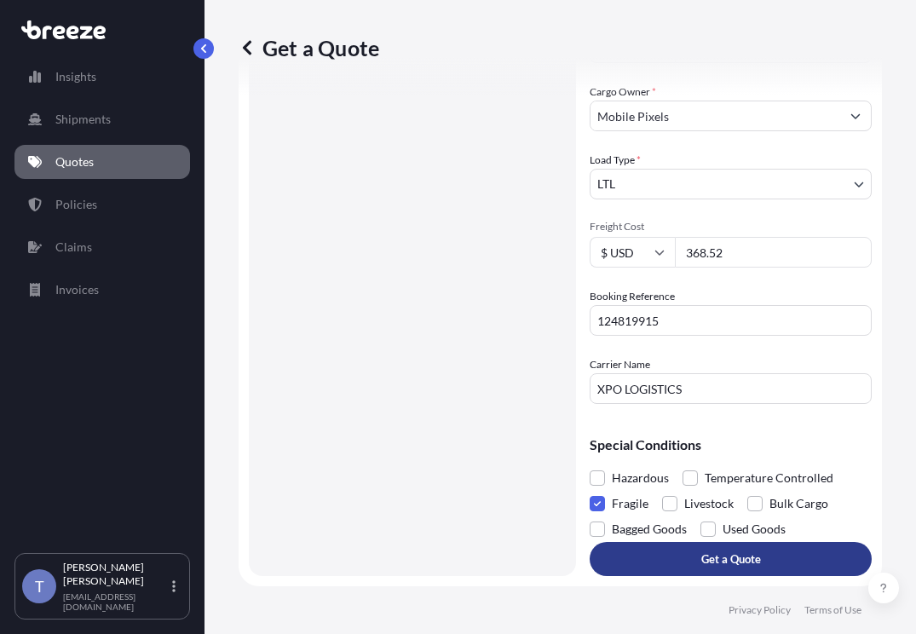
click at [724, 542] on button "Get a Quote" at bounding box center [730, 559] width 282 height 34
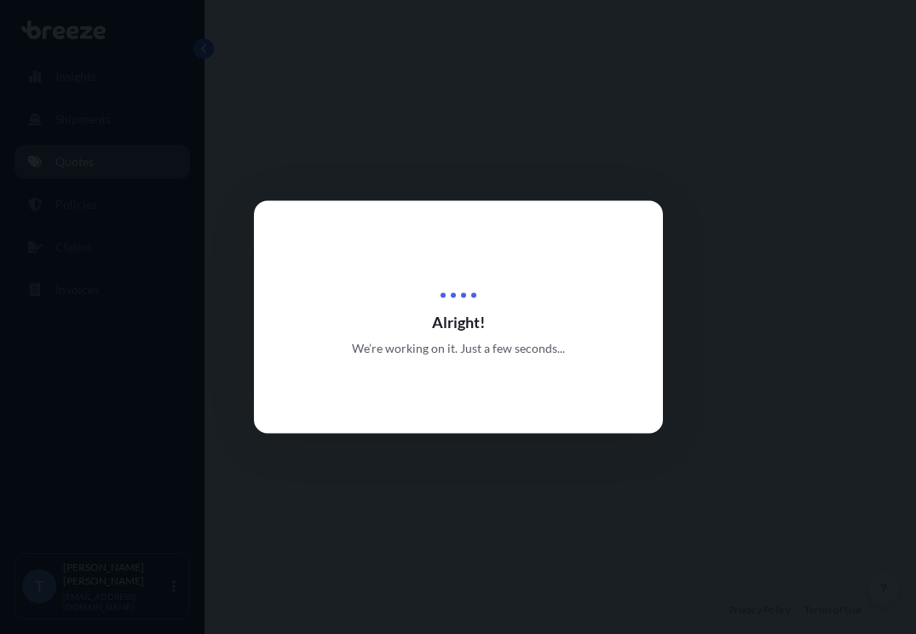
select select "Road"
select select "1"
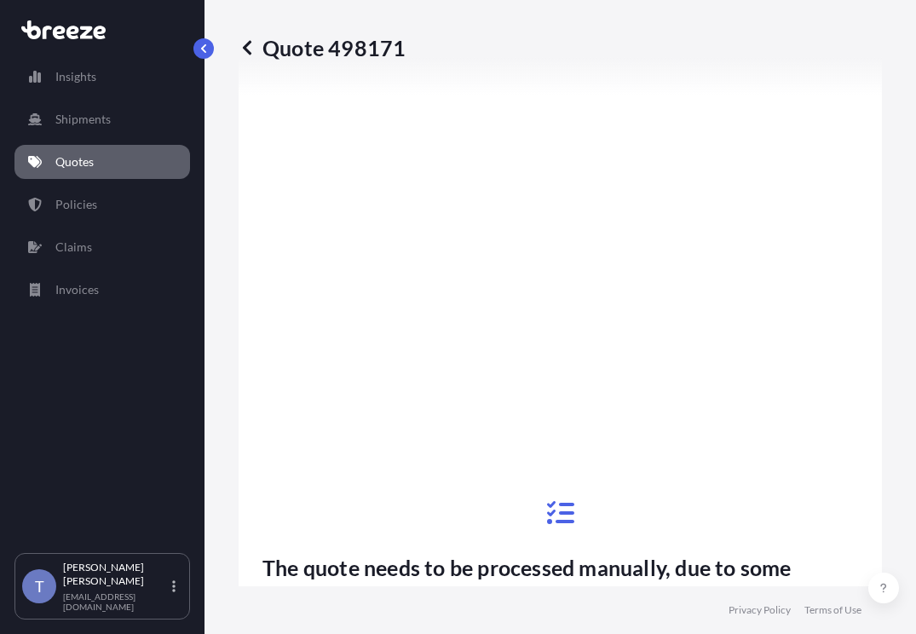
scroll to position [1191, 0]
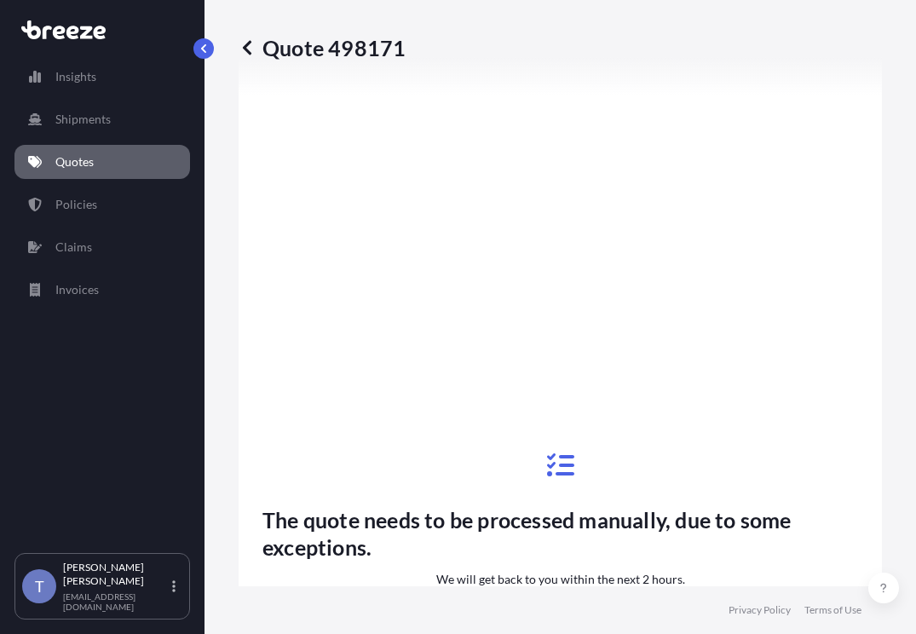
click at [767, 47] on div "Quote 498171" at bounding box center [560, 47] width 643 height 27
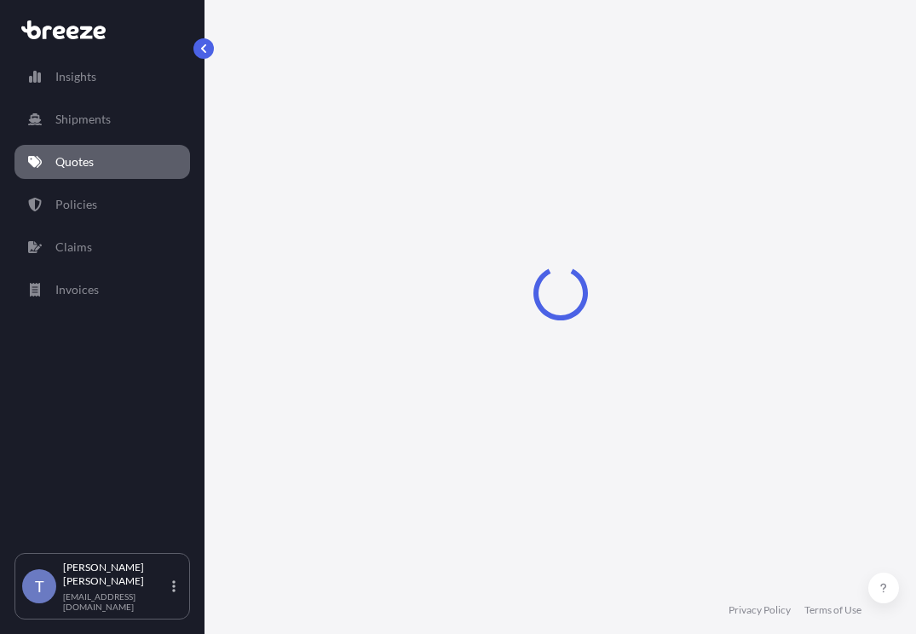
select select "Road"
select select "1"
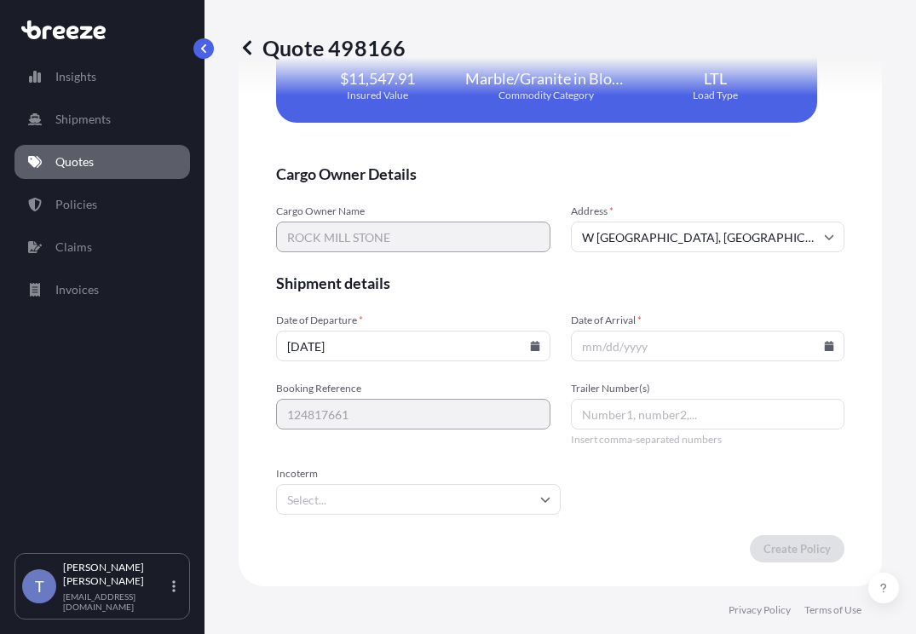
scroll to position [4287, 0]
drag, startPoint x: 770, startPoint y: 241, endPoint x: 720, endPoint y: 244, distance: 50.4
copy span "11.55"
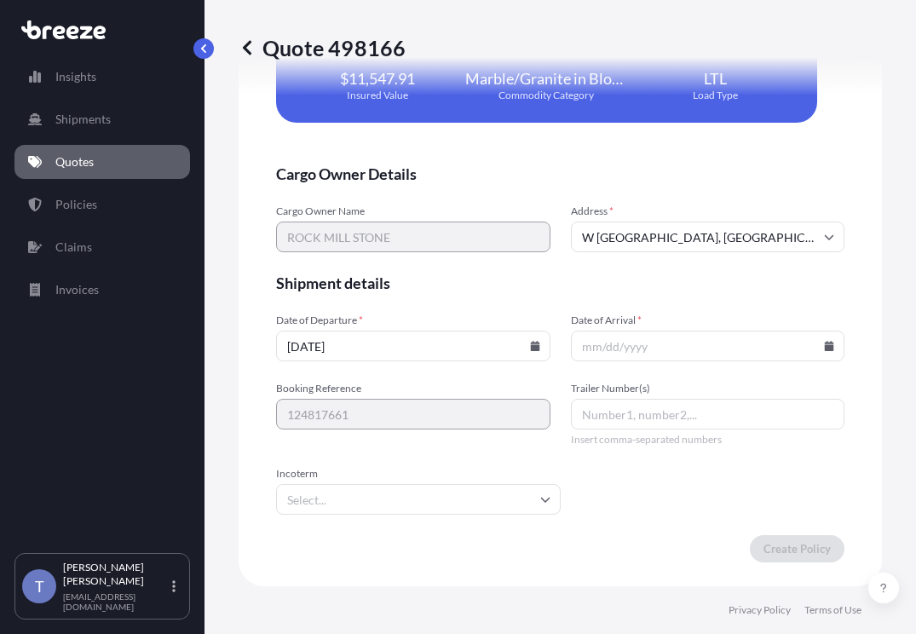
click at [654, 342] on input "Date of Arrival *" at bounding box center [708, 346] width 274 height 31
click at [815, 337] on input "Date of Arrival *" at bounding box center [708, 346] width 274 height 31
click at [825, 341] on icon at bounding box center [829, 346] width 9 height 10
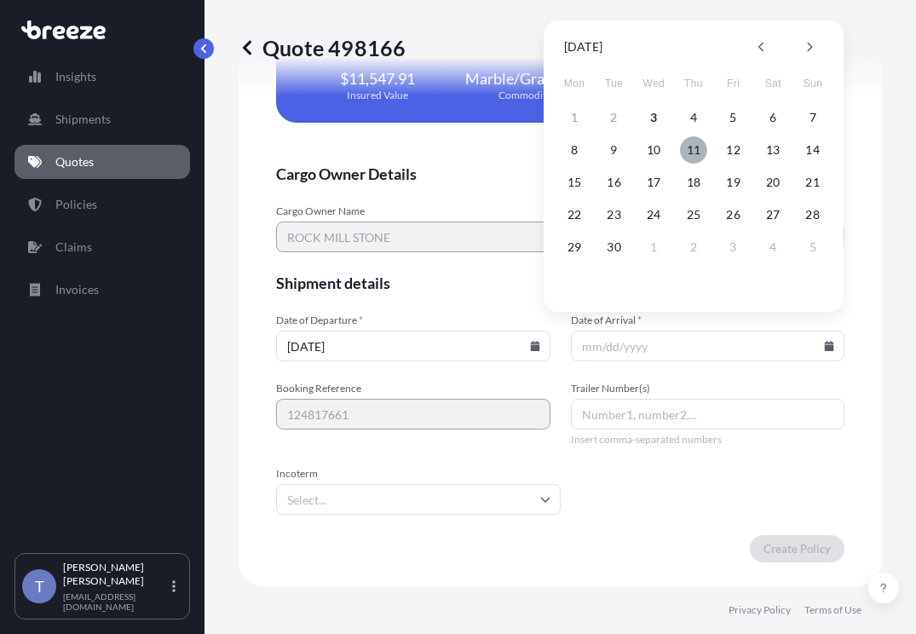
click at [697, 150] on button "11" at bounding box center [693, 149] width 27 height 27
type input "09/11/2025"
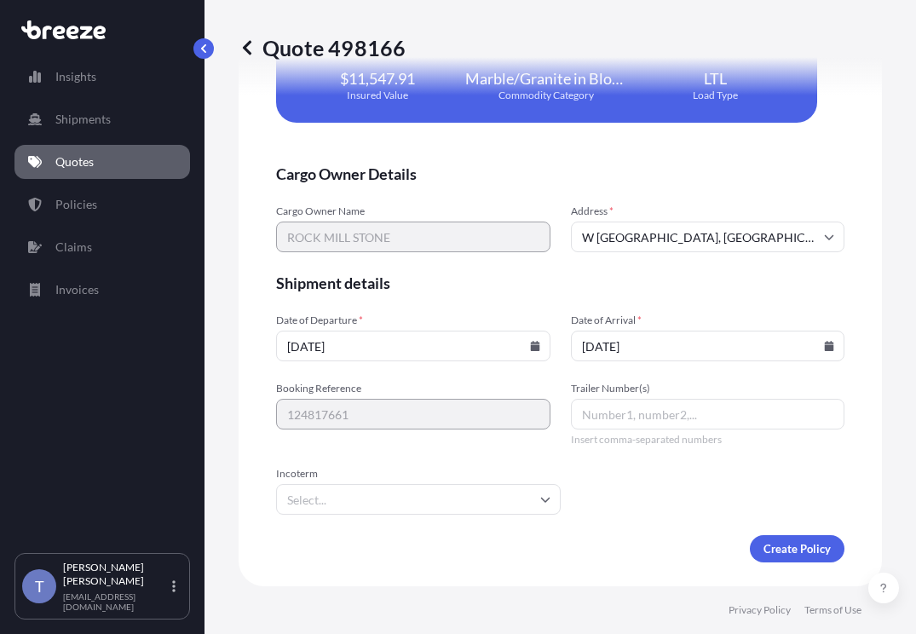
click at [809, 340] on input "09/11/2025" at bounding box center [708, 346] width 274 height 31
click at [747, 363] on form "Cargo Owner Details Cargo Owner Name ROCK MILL STONE Address * W Redondo Beach …" at bounding box center [560, 363] width 568 height 399
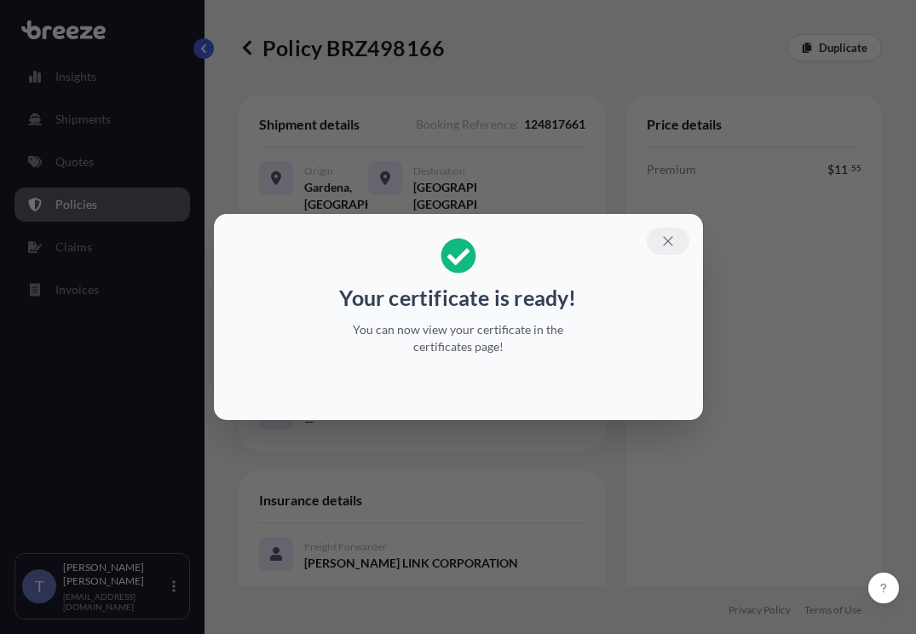
click at [676, 233] on icon "button" at bounding box center [667, 240] width 15 height 15
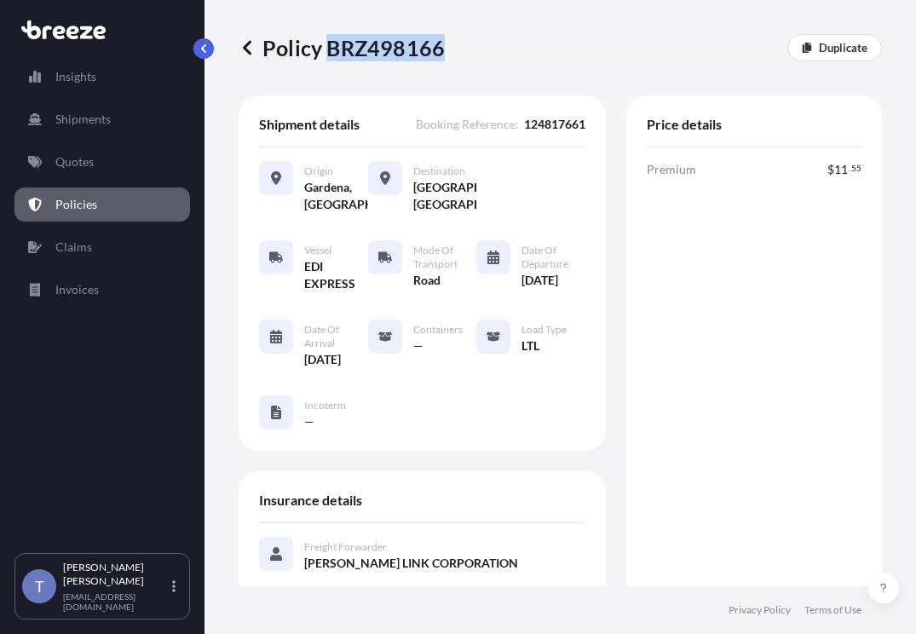
drag, startPoint x: 446, startPoint y: 53, endPoint x: 338, endPoint y: 58, distance: 108.3
click at [338, 58] on p "Policy BRZ498166" at bounding box center [342, 47] width 206 height 27
copy p "BRZ498166"
click at [700, 324] on div "Premium $ 11 . 55 Total $ 11 . 55" at bounding box center [754, 553] width 215 height 784
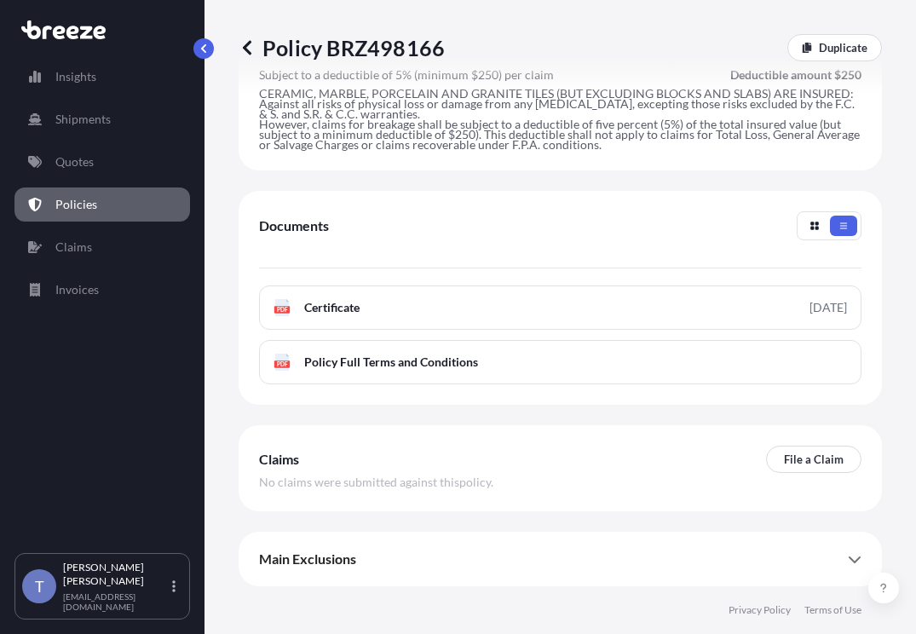
scroll to position [1107, 0]
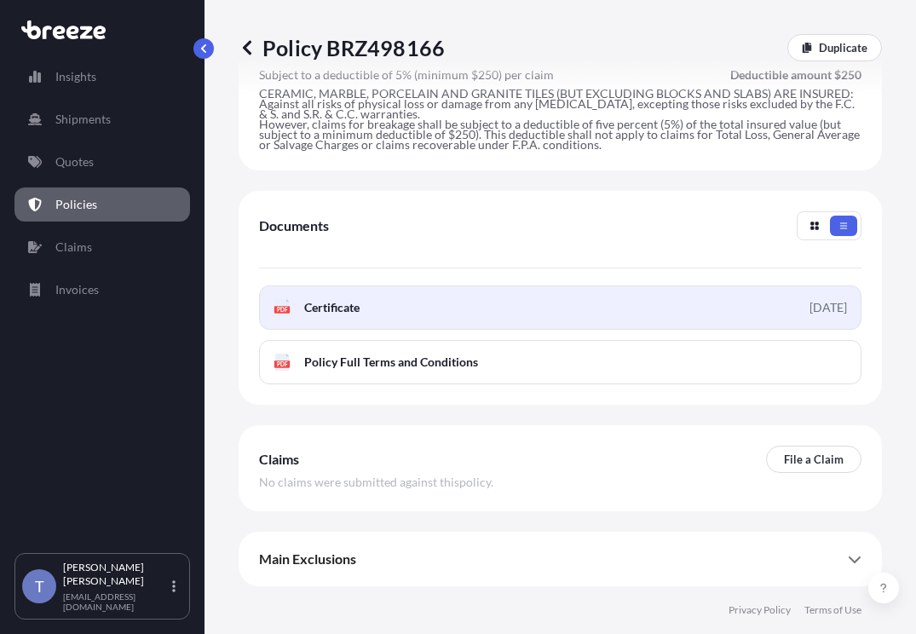
click at [587, 330] on link "PDF Certificate 2025-09-03" at bounding box center [560, 307] width 602 height 44
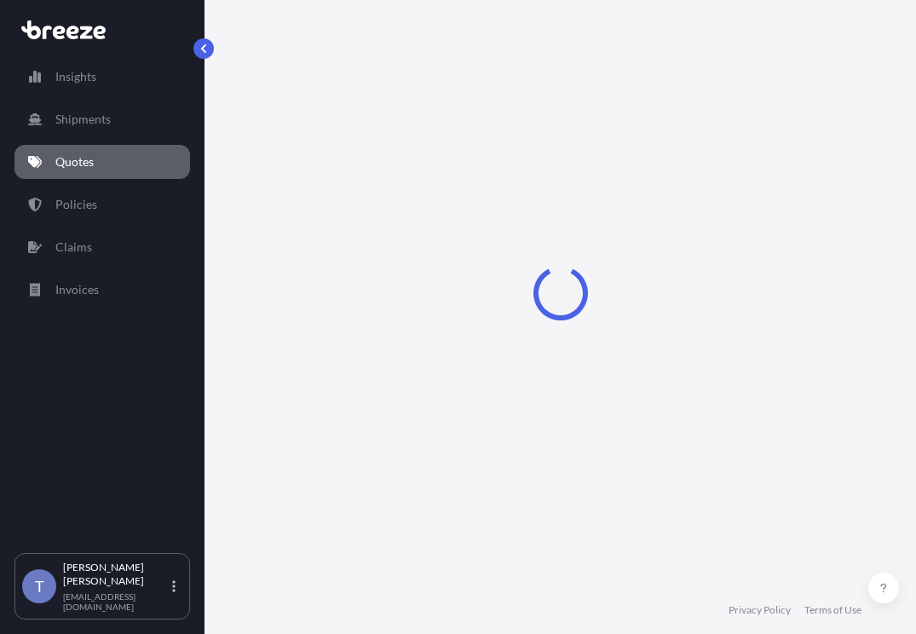
select select "Road"
select select "1"
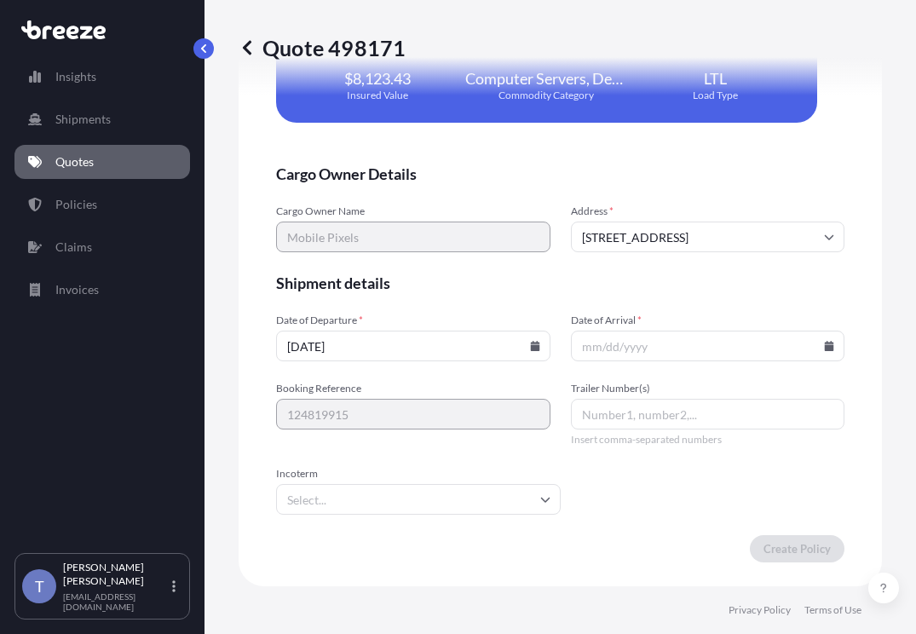
scroll to position [4686, 0]
click at [534, 334] on input "09/03/2025" at bounding box center [413, 346] width 274 height 31
click at [530, 341] on icon at bounding box center [534, 346] width 9 height 10
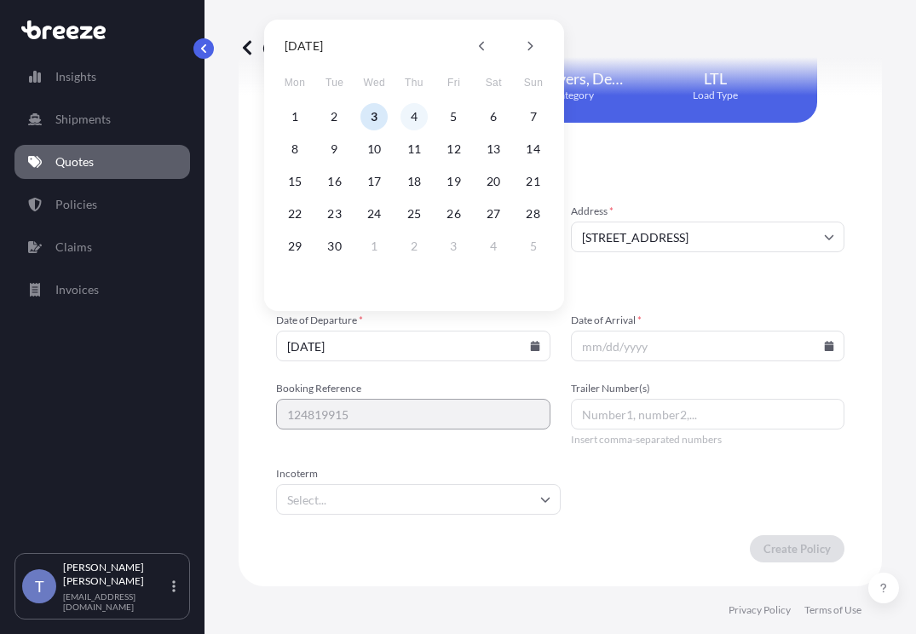
click at [411, 118] on button "4" at bounding box center [413, 116] width 27 height 27
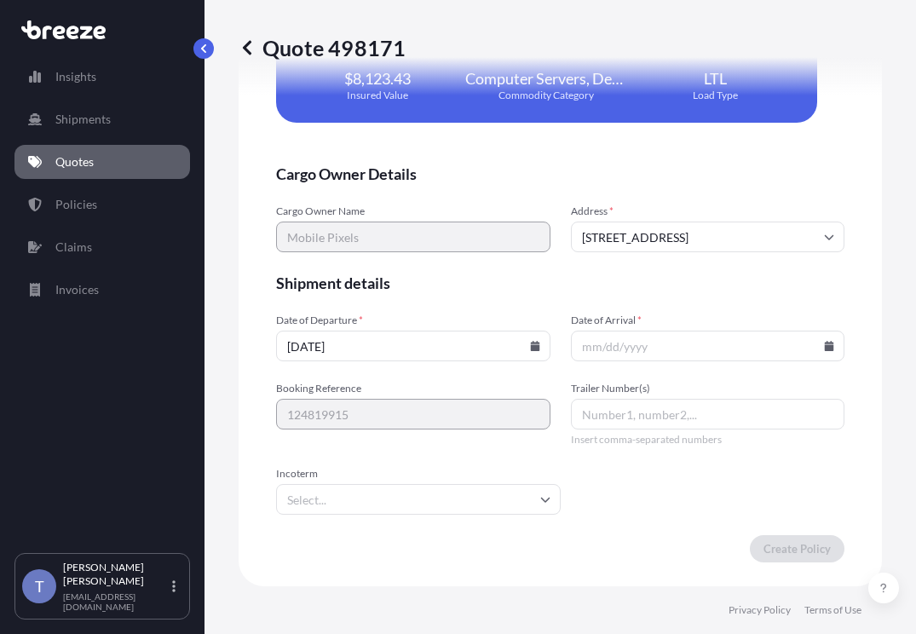
type input "09/04/2025"
click at [722, 347] on input "Date of Arrival *" at bounding box center [708, 346] width 274 height 31
click at [825, 341] on icon at bounding box center [829, 346] width 9 height 10
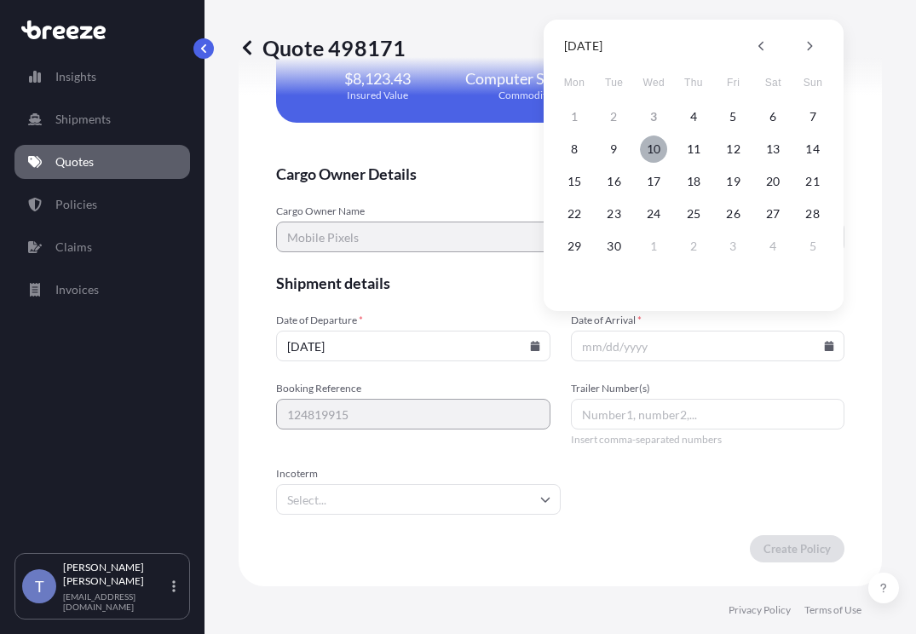
click at [658, 147] on button "10" at bounding box center [653, 148] width 27 height 27
type input "09/10/2025"
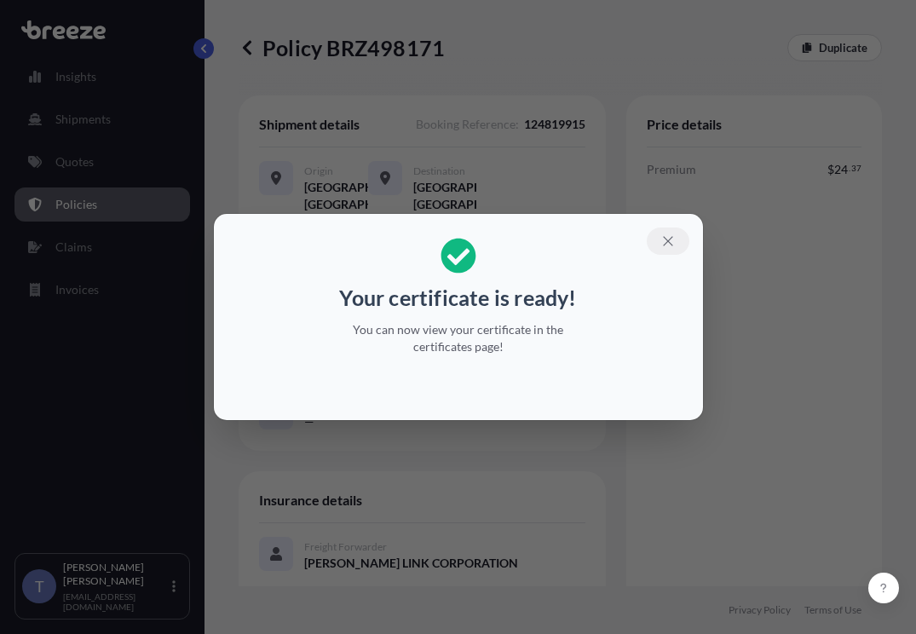
click at [676, 237] on icon "button" at bounding box center [667, 240] width 15 height 15
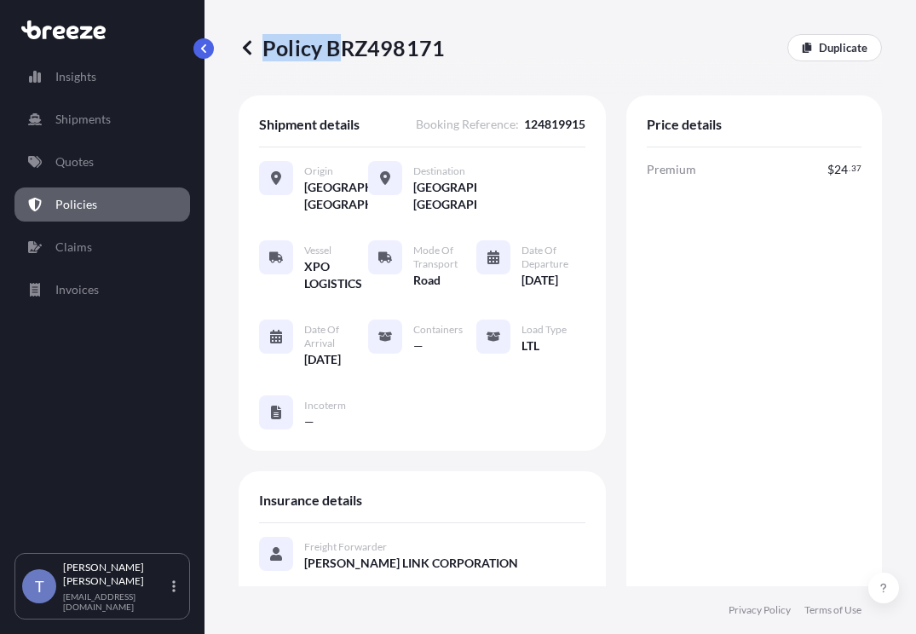
drag, startPoint x: 455, startPoint y: 59, endPoint x: 348, endPoint y: 56, distance: 107.4
click at [348, 56] on div "Policy BRZ498171 Duplicate" at bounding box center [560, 47] width 643 height 27
click at [348, 56] on p "Policy BRZ498171" at bounding box center [342, 47] width 206 height 27
drag, startPoint x: 338, startPoint y: 57, endPoint x: 448, endPoint y: 57, distance: 109.9
click at [445, 57] on p "Policy BRZ498171" at bounding box center [342, 47] width 206 height 27
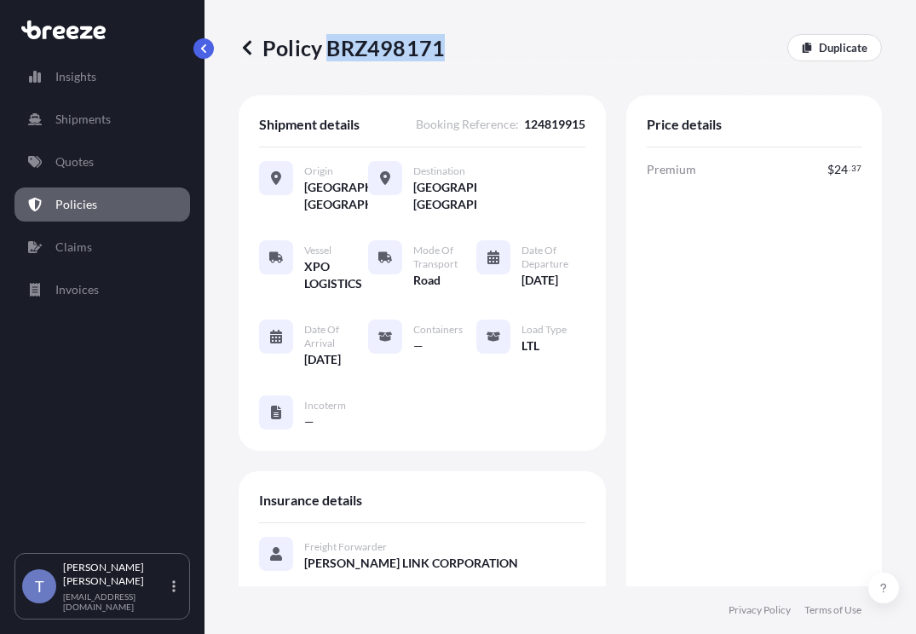
copy p "BRZ498171"
click at [702, 283] on div "Premium $ 24 . 37 Total $ 24 . 37" at bounding box center [754, 553] width 215 height 784
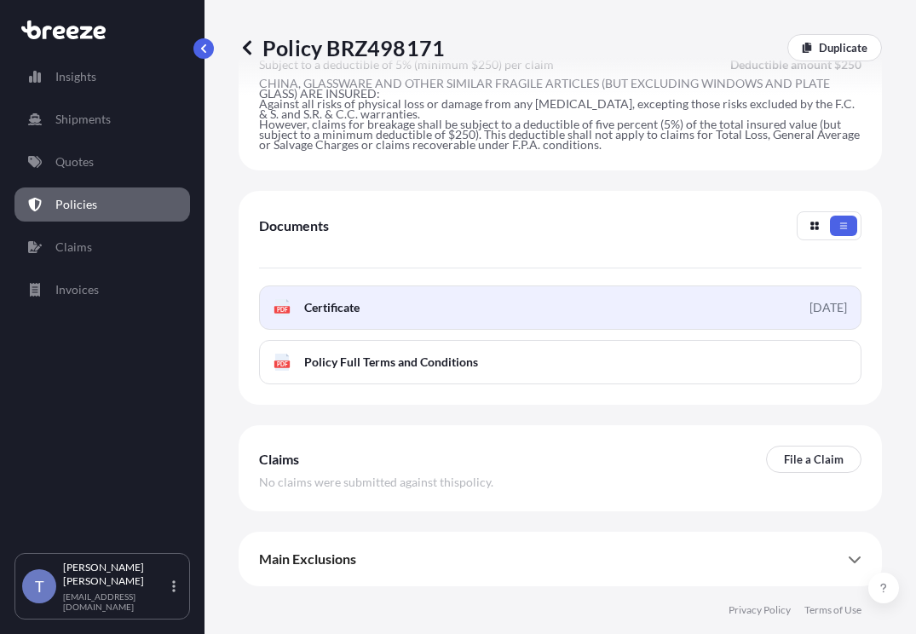
scroll to position [1132, 0]
click at [597, 285] on link "PDF Certificate 2025-09-03" at bounding box center [560, 307] width 602 height 44
